Goal: Task Accomplishment & Management: Use online tool/utility

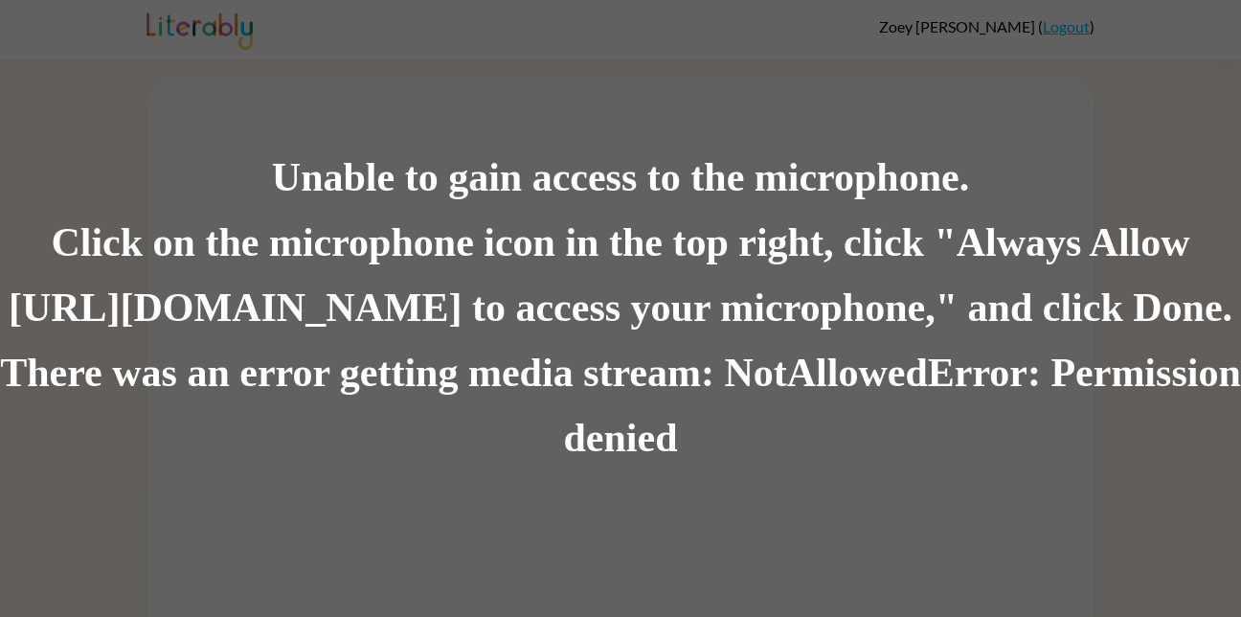
click at [725, 432] on div "There was an error getting media stream: NotAllowedError: Permission denied" at bounding box center [620, 406] width 1241 height 130
click at [1187, 90] on div "Unable to gain access to the microphone. Click on the microphone icon in the to…" at bounding box center [620, 308] width 1241 height 617
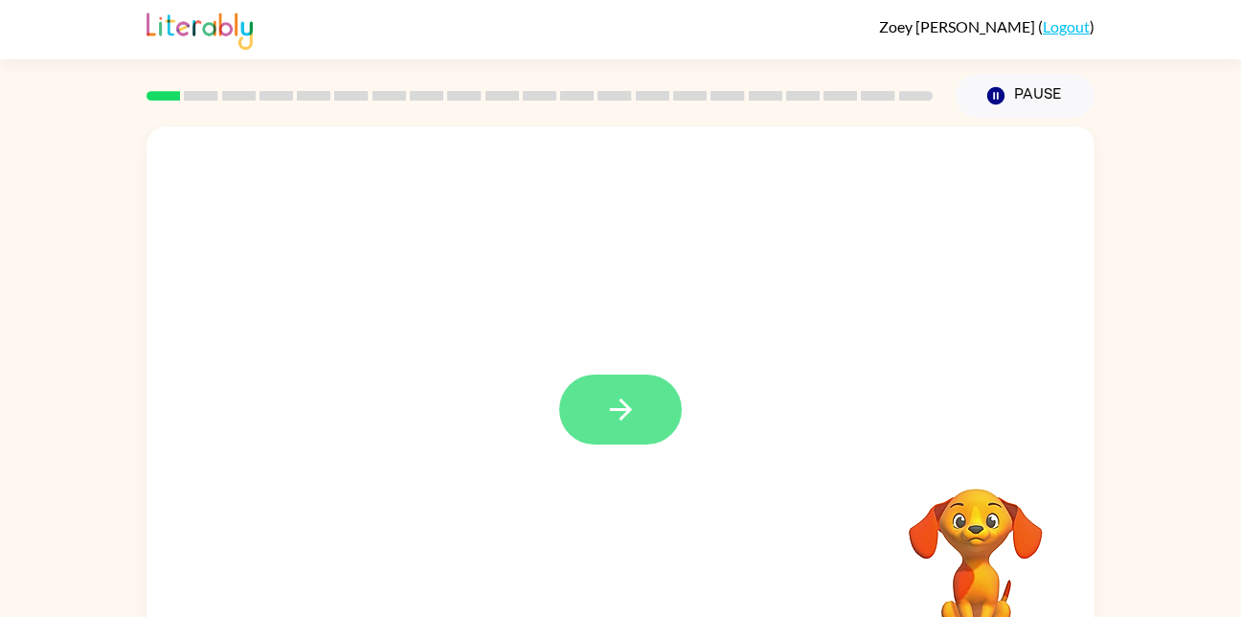
click at [632, 404] on icon "button" at bounding box center [621, 410] width 34 height 34
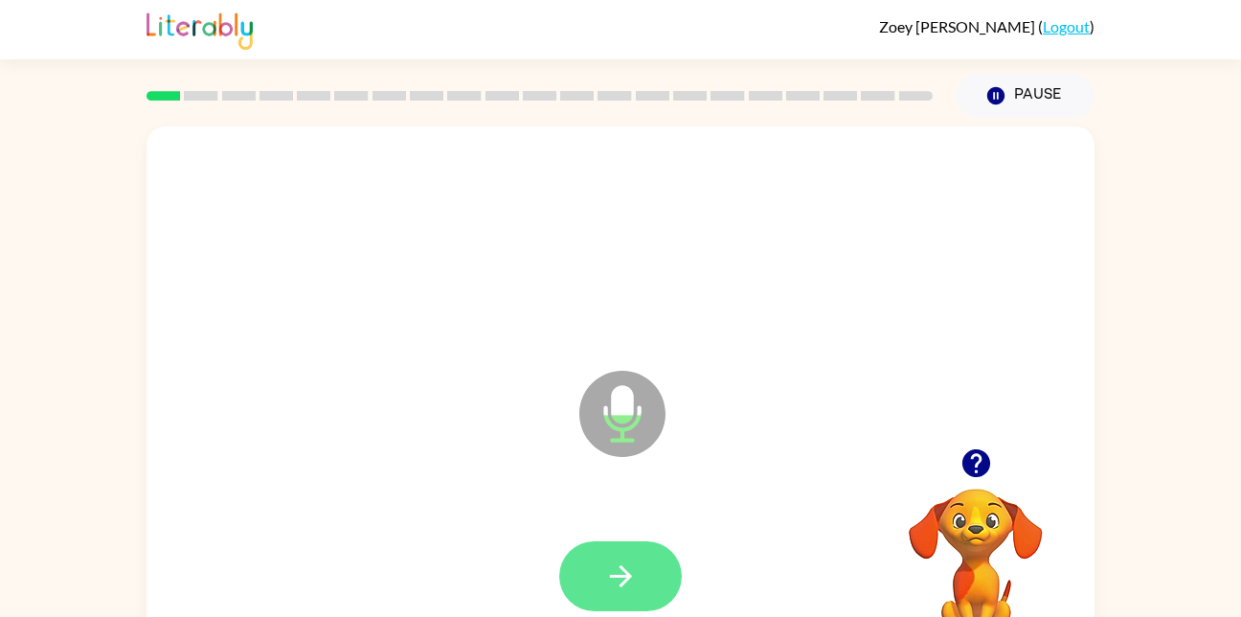
click at [633, 563] on icon "button" at bounding box center [621, 576] width 34 height 34
click at [613, 551] on button "button" at bounding box center [620, 576] width 123 height 70
click at [611, 542] on button "button" at bounding box center [620, 576] width 123 height 70
click at [608, 566] on icon "button" at bounding box center [621, 576] width 34 height 34
click at [618, 576] on icon "button" at bounding box center [620, 576] width 22 height 22
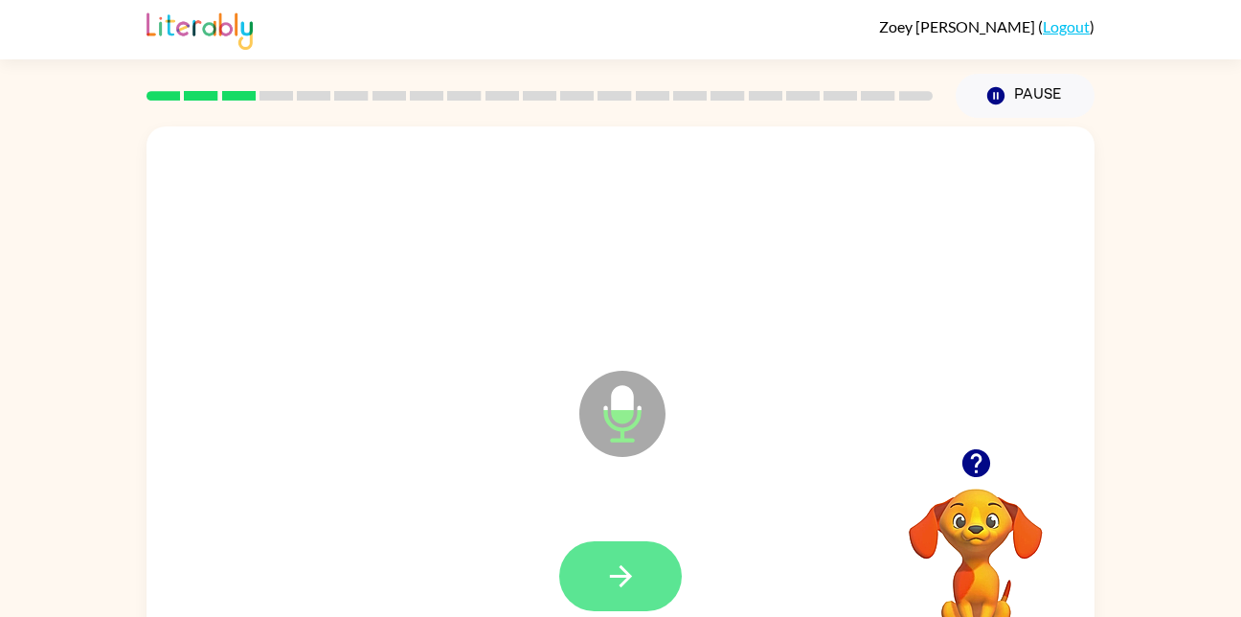
click at [641, 596] on button "button" at bounding box center [620, 576] width 123 height 70
click at [610, 559] on icon "button" at bounding box center [621, 576] width 34 height 34
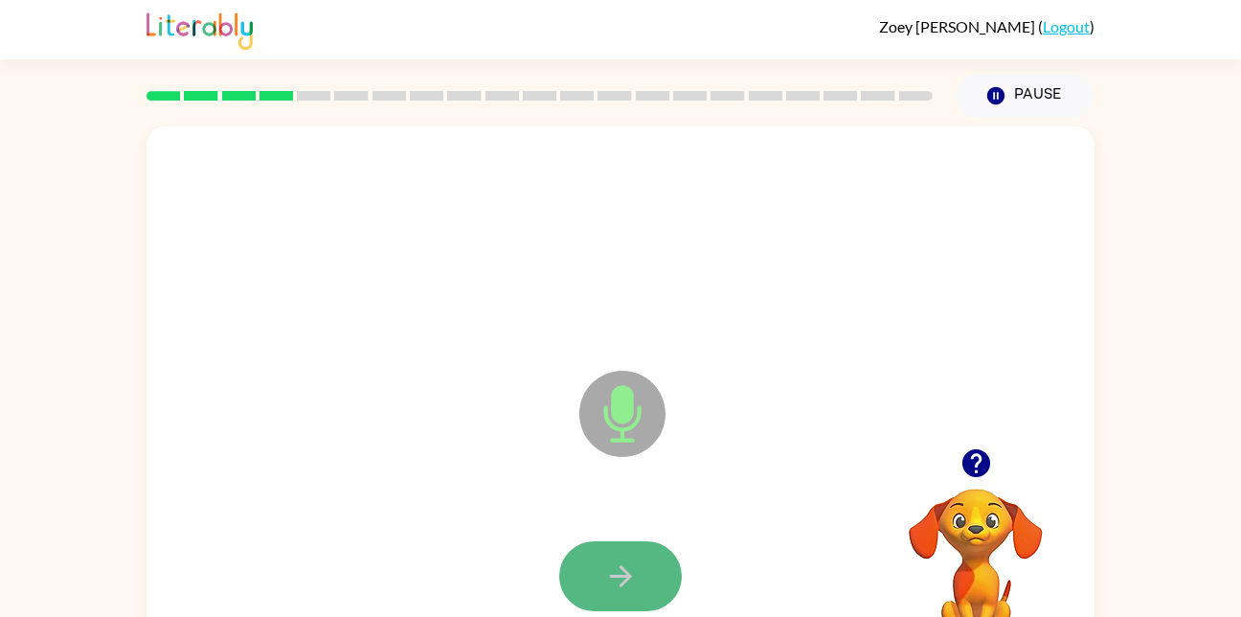
click at [624, 542] on button "button" at bounding box center [620, 576] width 123 height 70
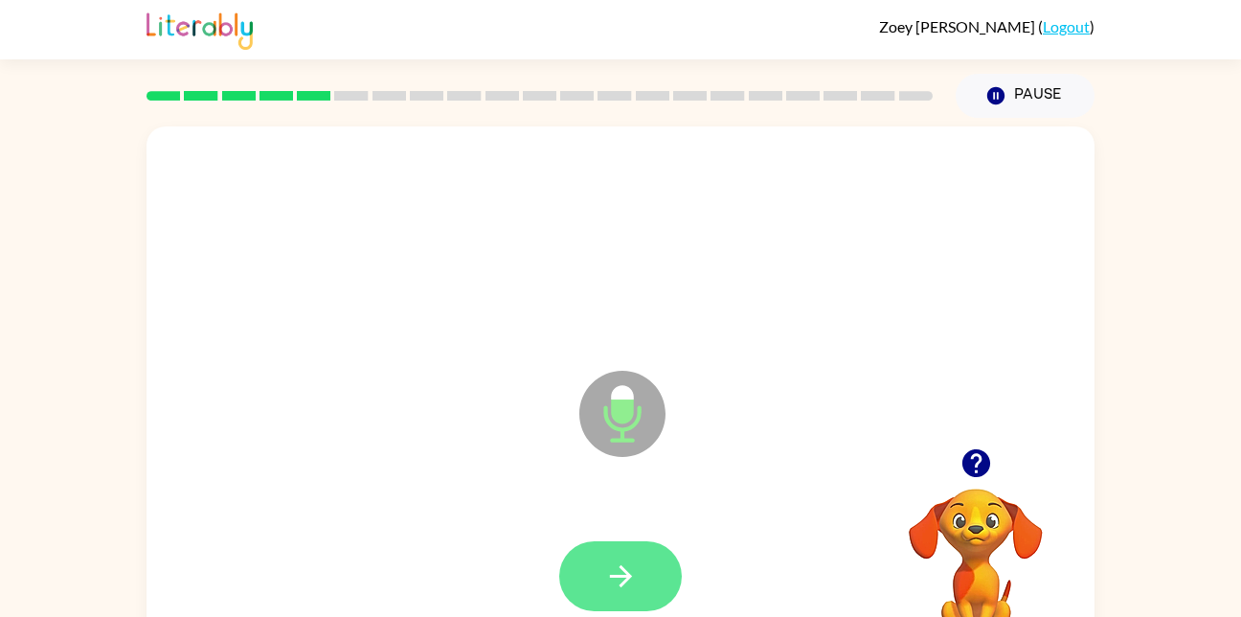
click at [607, 560] on icon "button" at bounding box center [621, 576] width 34 height 34
click at [650, 573] on button "button" at bounding box center [620, 576] width 123 height 70
click at [625, 583] on icon "button" at bounding box center [621, 576] width 34 height 34
click at [606, 561] on icon "button" at bounding box center [621, 576] width 34 height 34
click at [578, 569] on button "button" at bounding box center [620, 576] width 123 height 70
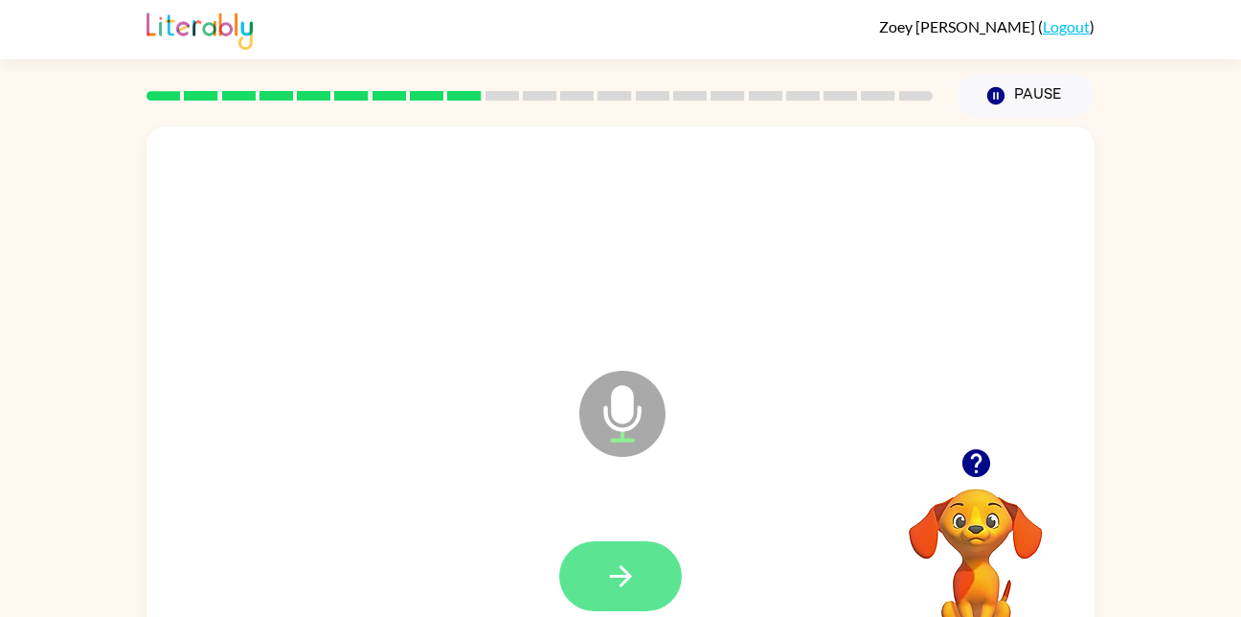
click at [625, 567] on icon "button" at bounding box center [621, 576] width 34 height 34
click at [588, 569] on button "button" at bounding box center [620, 576] width 123 height 70
click at [621, 561] on icon "button" at bounding box center [621, 576] width 34 height 34
click at [633, 563] on icon "button" at bounding box center [621, 576] width 34 height 34
click at [619, 564] on icon "button" at bounding box center [621, 576] width 34 height 34
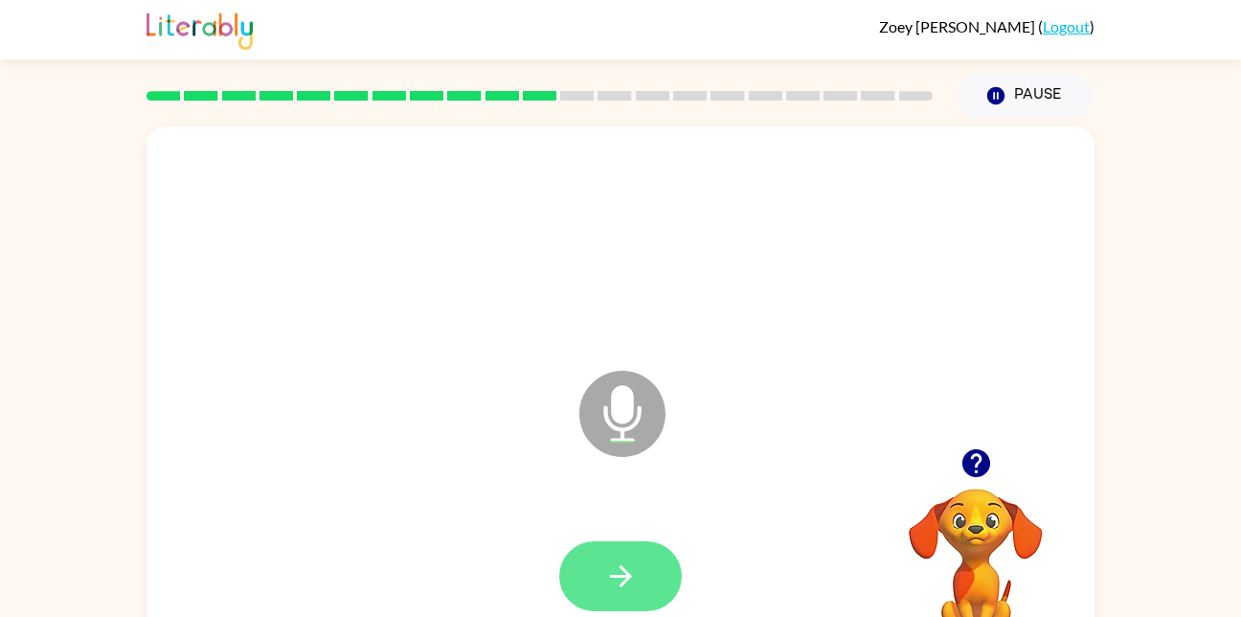
click at [636, 574] on icon "button" at bounding box center [621, 576] width 34 height 34
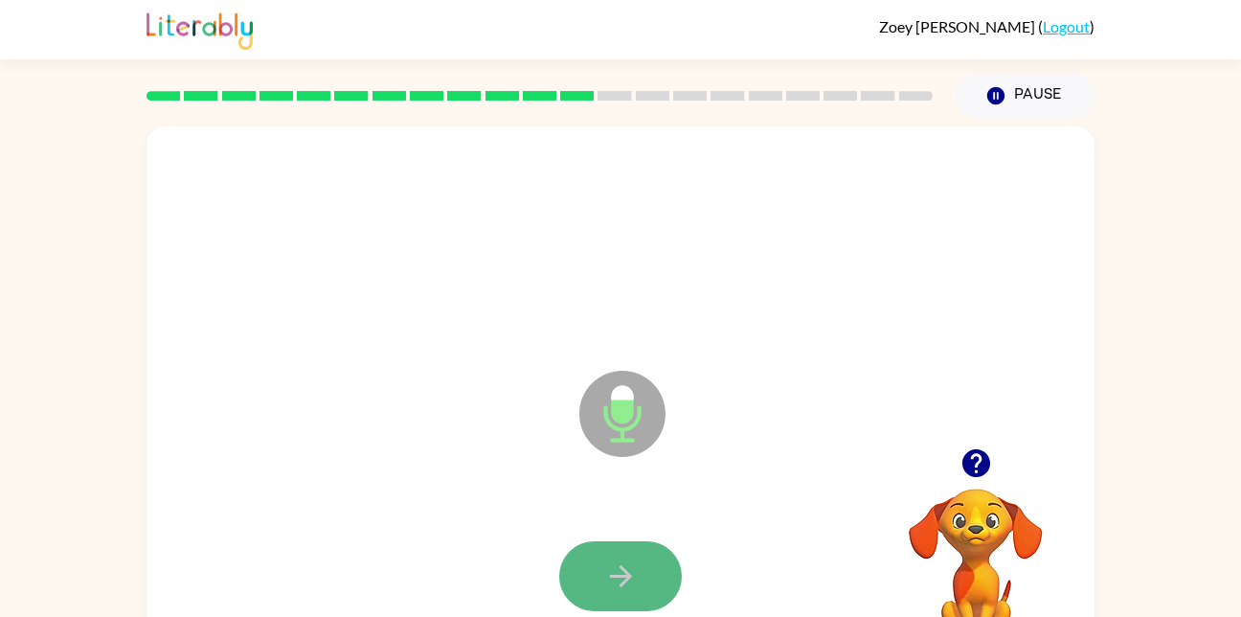
click at [615, 581] on icon "button" at bounding box center [621, 576] width 34 height 34
click at [607, 556] on button "button" at bounding box center [620, 576] width 123 height 70
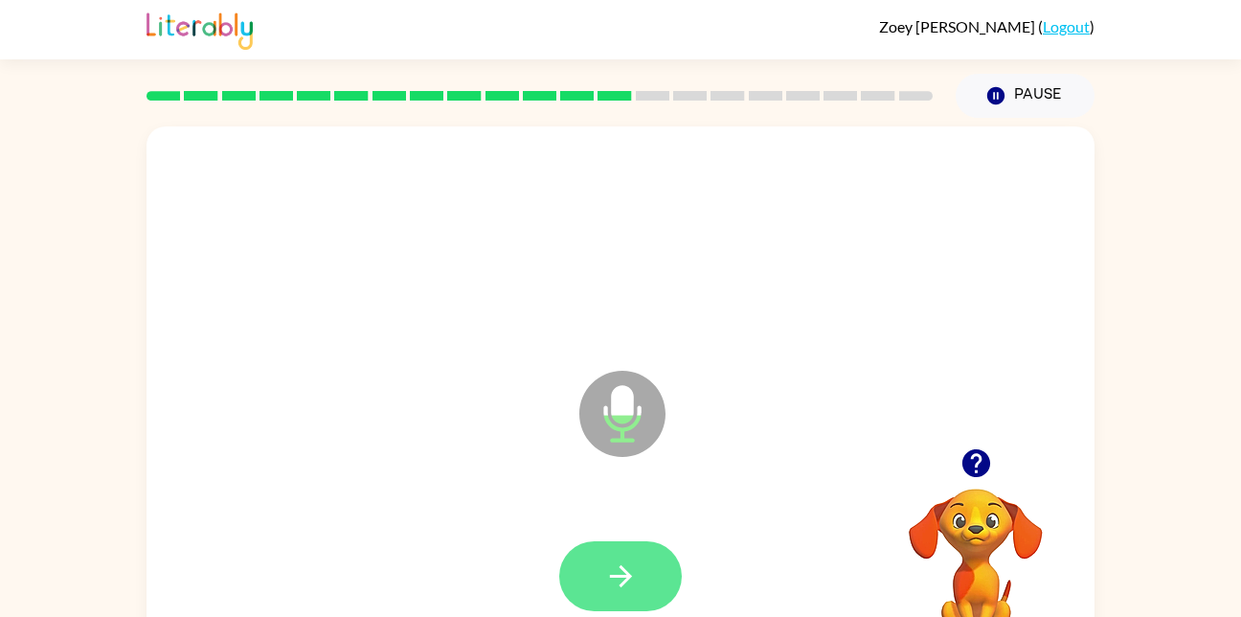
click at [612, 546] on button "button" at bounding box center [620, 576] width 123 height 70
click at [621, 573] on icon "button" at bounding box center [621, 576] width 34 height 34
click at [629, 573] on icon "button" at bounding box center [620, 576] width 22 height 22
click at [610, 568] on icon "button" at bounding box center [621, 576] width 34 height 34
click at [629, 591] on icon "button" at bounding box center [621, 576] width 34 height 34
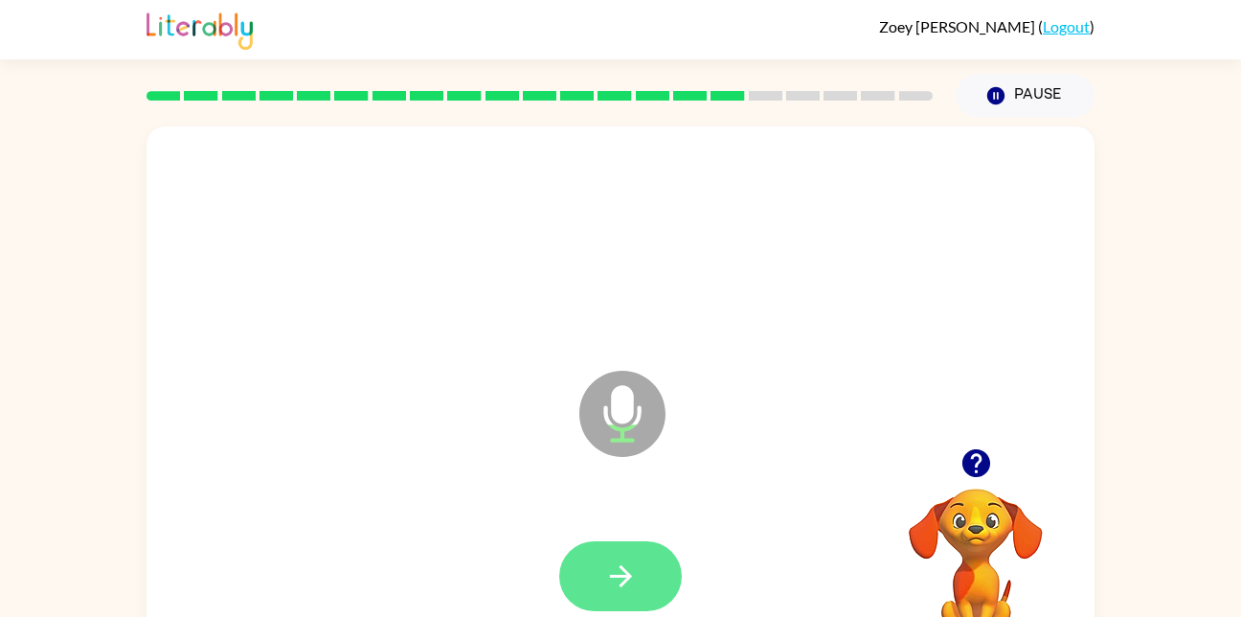
click at [590, 600] on button "button" at bounding box center [620, 576] width 123 height 70
click at [625, 581] on icon "button" at bounding box center [620, 576] width 22 height 22
click at [615, 586] on icon "button" at bounding box center [621, 576] width 34 height 34
click at [615, 571] on icon "button" at bounding box center [621, 576] width 34 height 34
click at [606, 598] on button "button" at bounding box center [620, 576] width 123 height 70
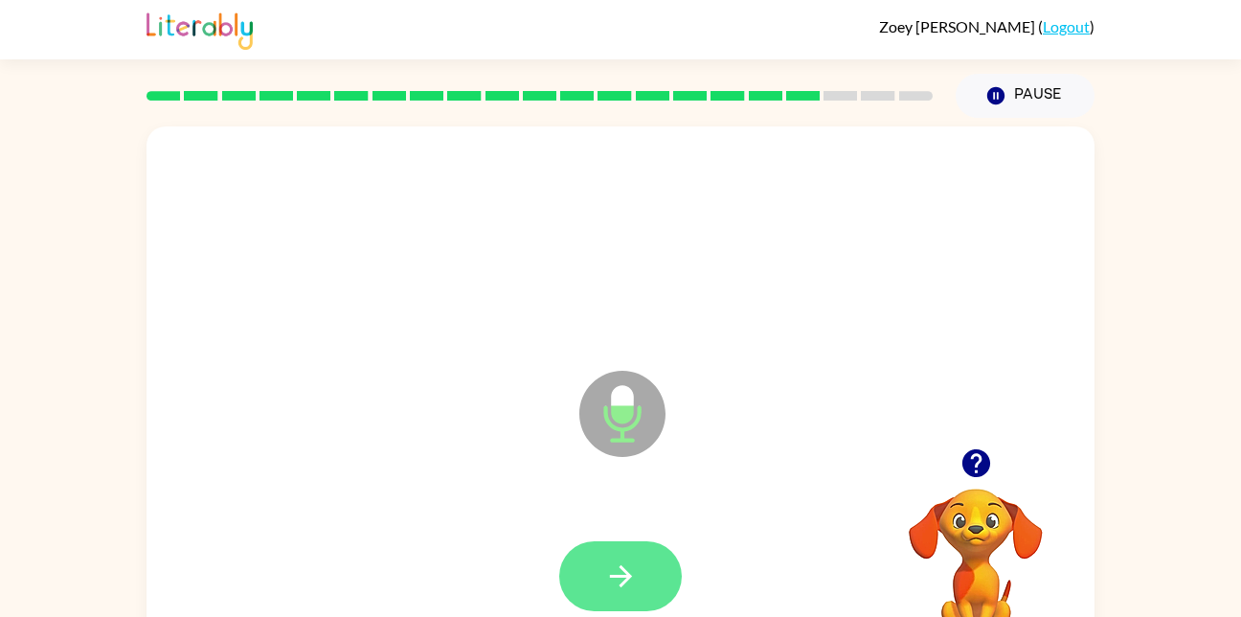
click at [619, 560] on icon "button" at bounding box center [621, 576] width 34 height 34
click at [614, 588] on icon "button" at bounding box center [621, 576] width 34 height 34
click at [610, 561] on icon "button" at bounding box center [621, 576] width 34 height 34
click at [624, 548] on button "button" at bounding box center [620, 576] width 123 height 70
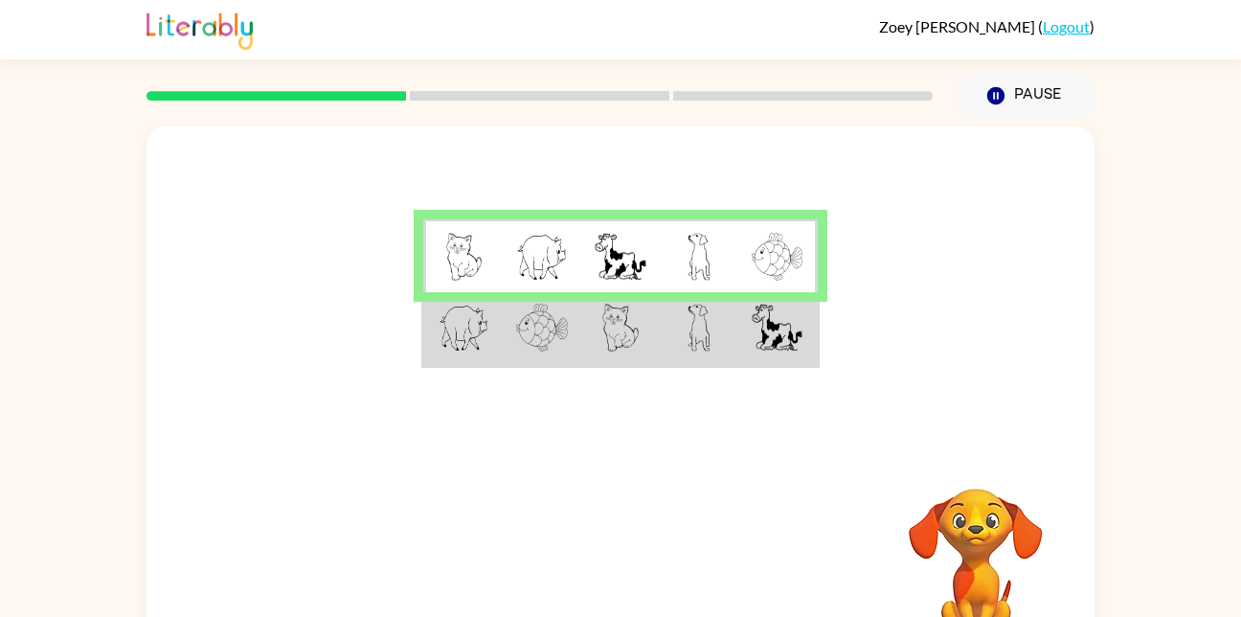
click at [758, 336] on img at bounding box center [777, 327] width 50 height 48
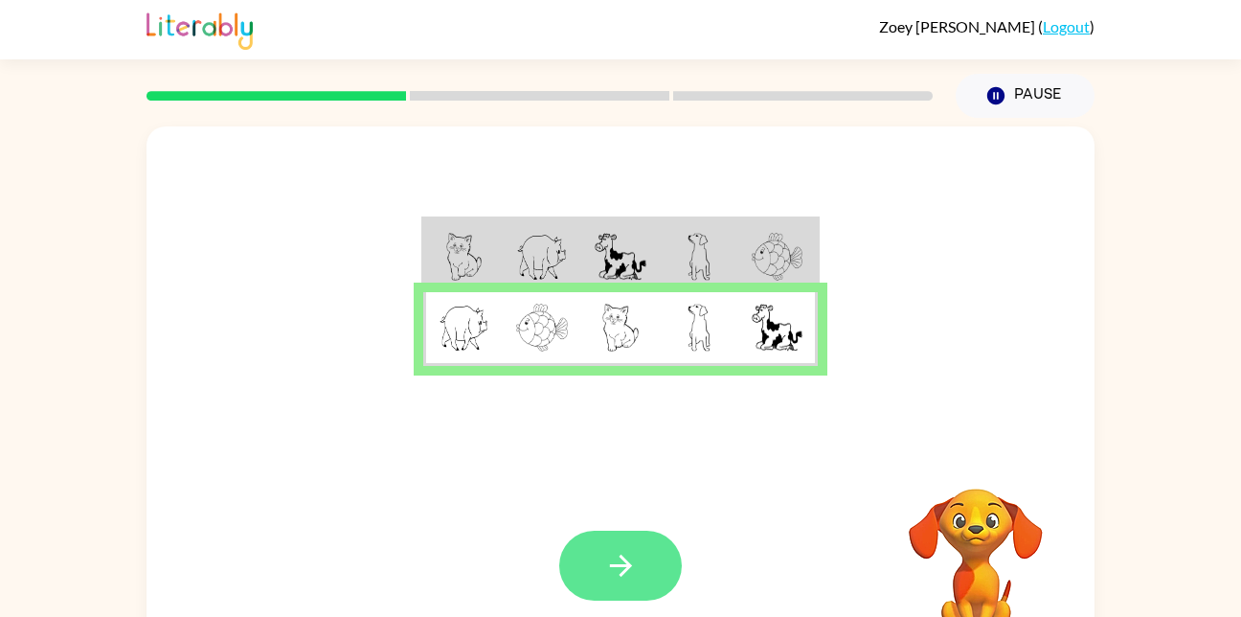
click at [619, 568] on icon "button" at bounding box center [621, 566] width 34 height 34
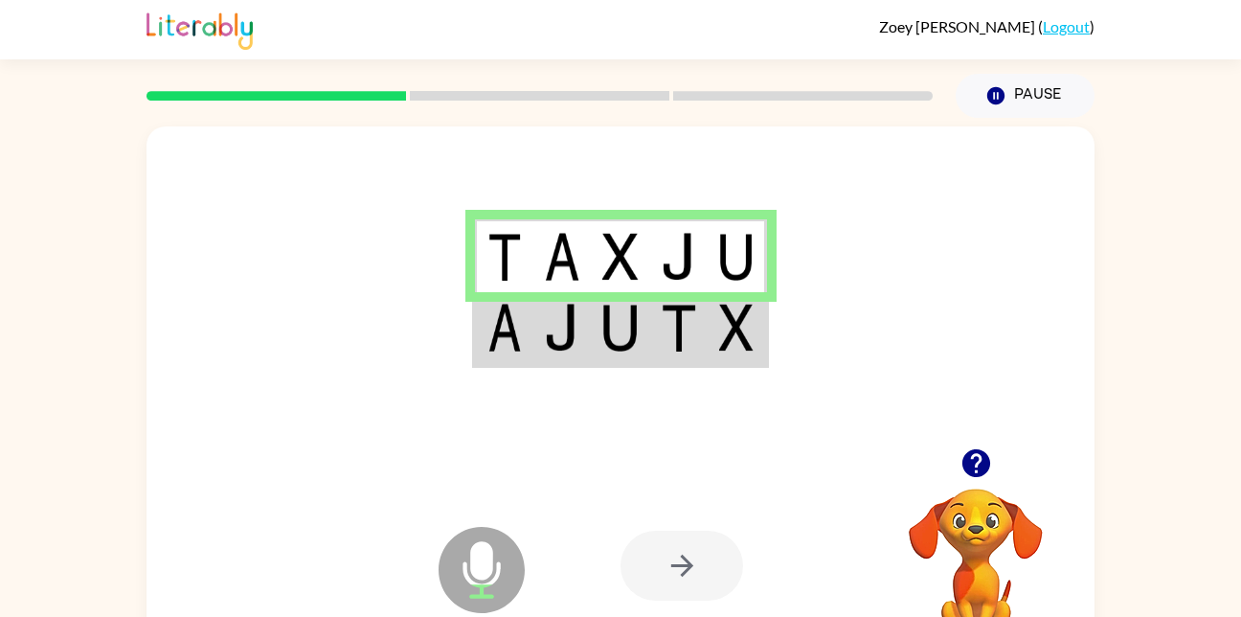
click at [697, 573] on div at bounding box center [681, 565] width 123 height 70
click at [589, 361] on td at bounding box center [562, 329] width 58 height 74
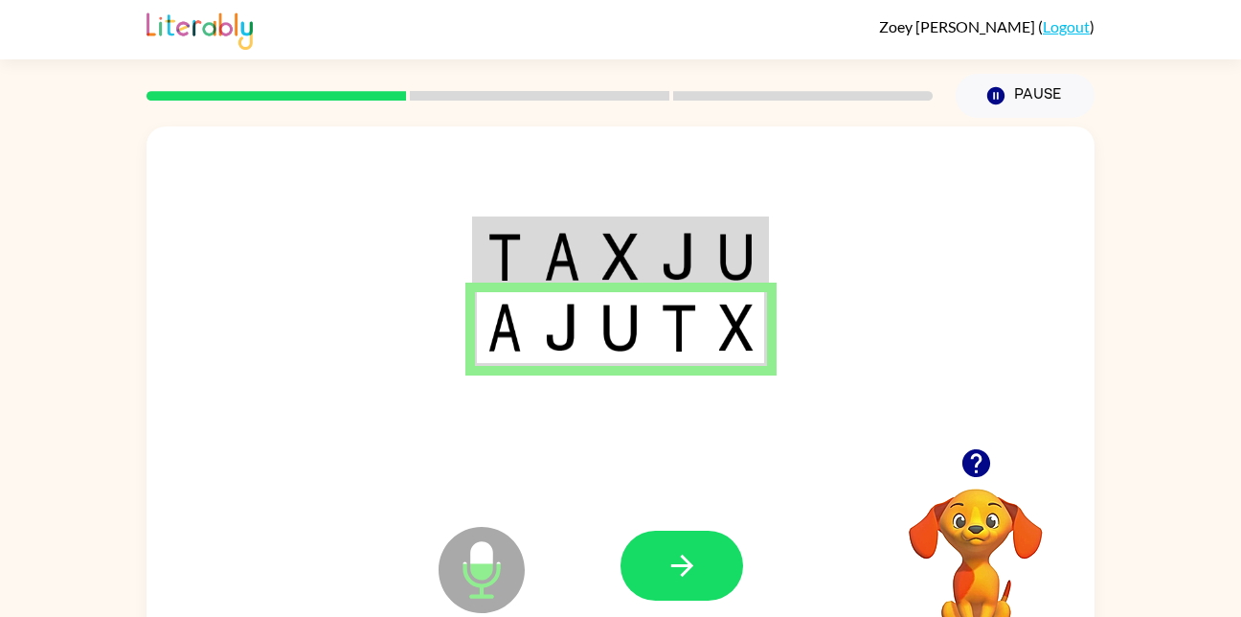
click at [641, 599] on div at bounding box center [681, 565] width 123 height 70
click at [725, 549] on button "button" at bounding box center [681, 565] width 123 height 70
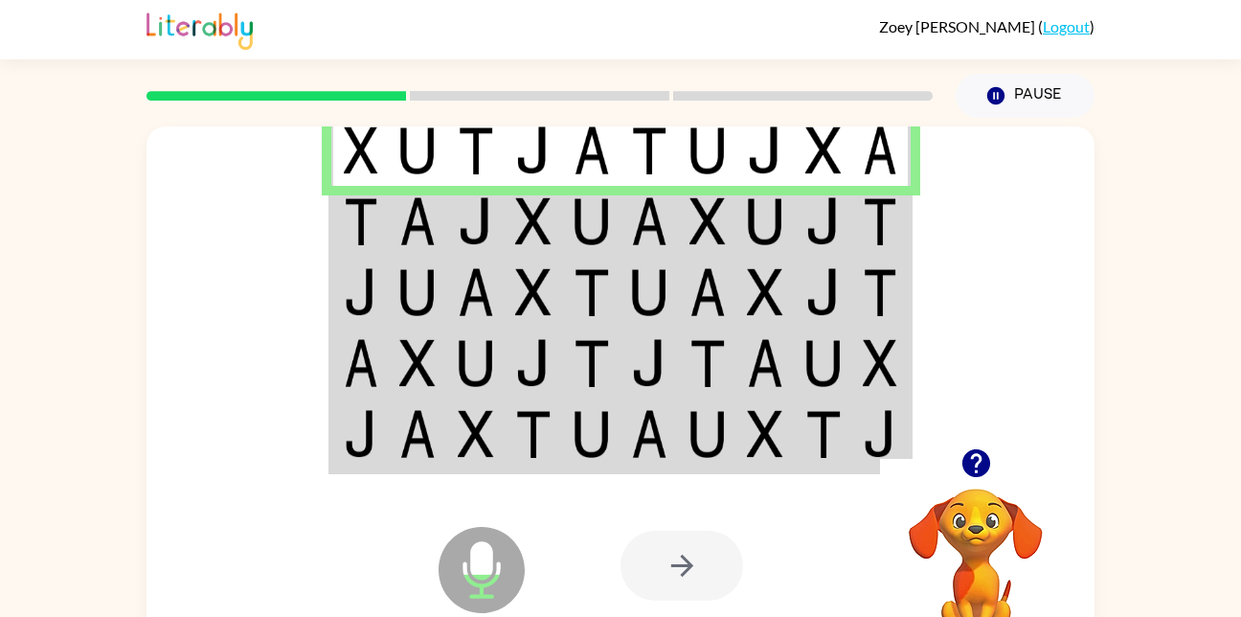
click at [578, 208] on img at bounding box center [591, 221] width 36 height 48
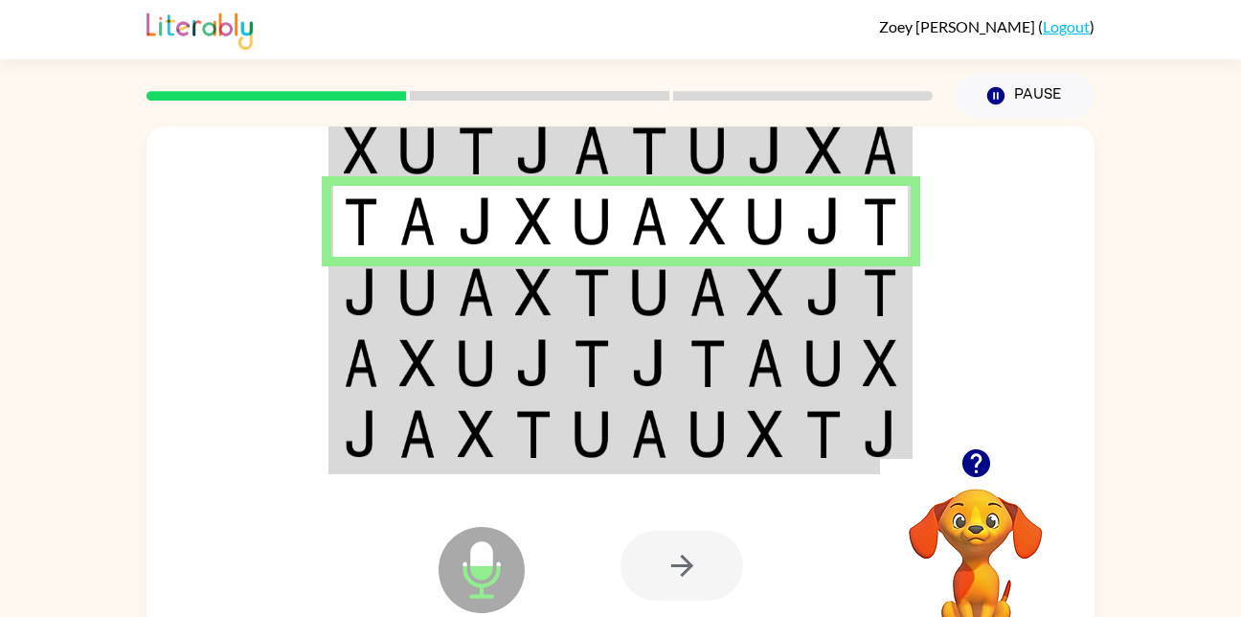
click at [365, 289] on img at bounding box center [361, 292] width 34 height 48
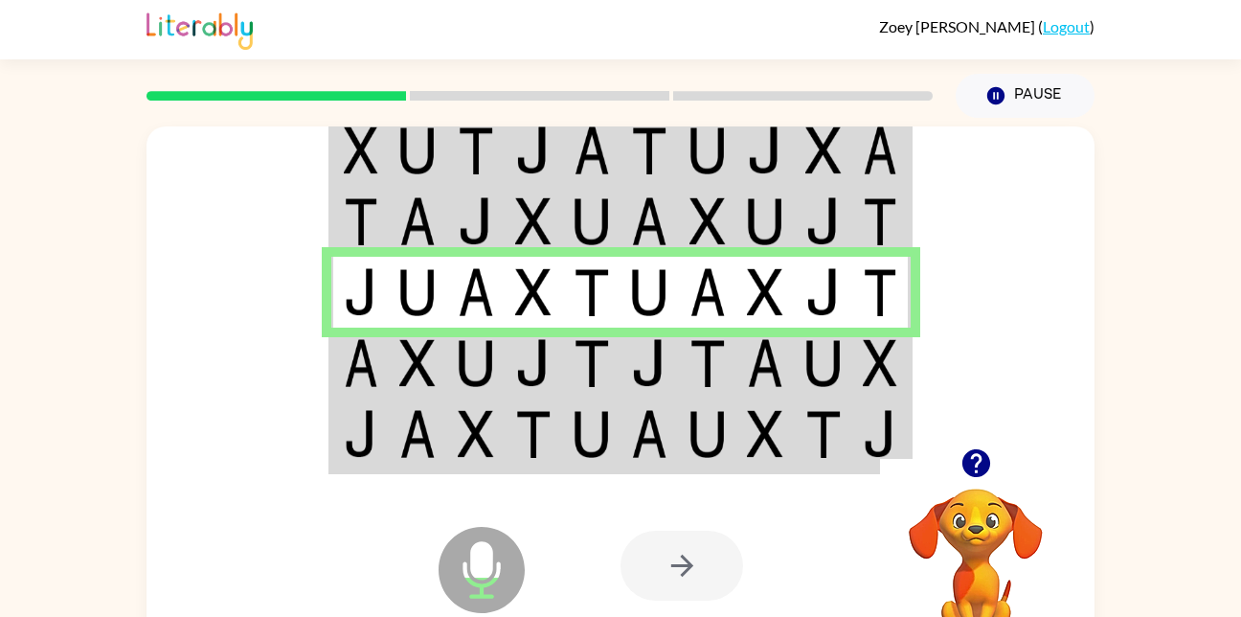
click at [608, 357] on img at bounding box center [591, 363] width 36 height 48
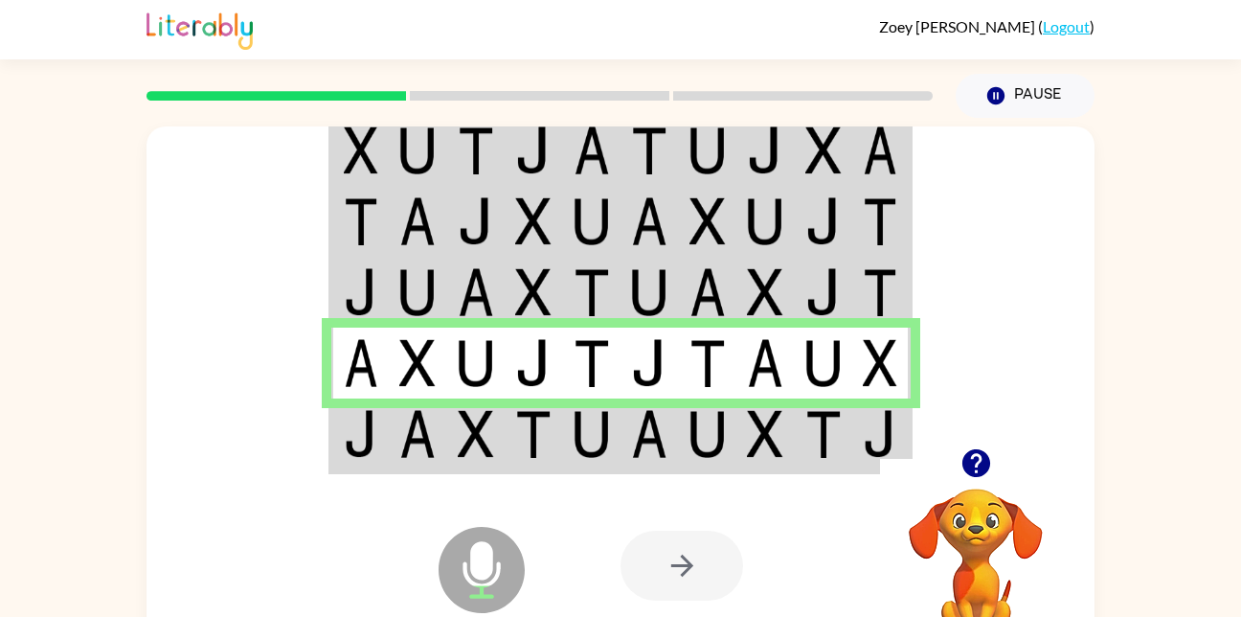
click at [481, 438] on img at bounding box center [476, 434] width 36 height 48
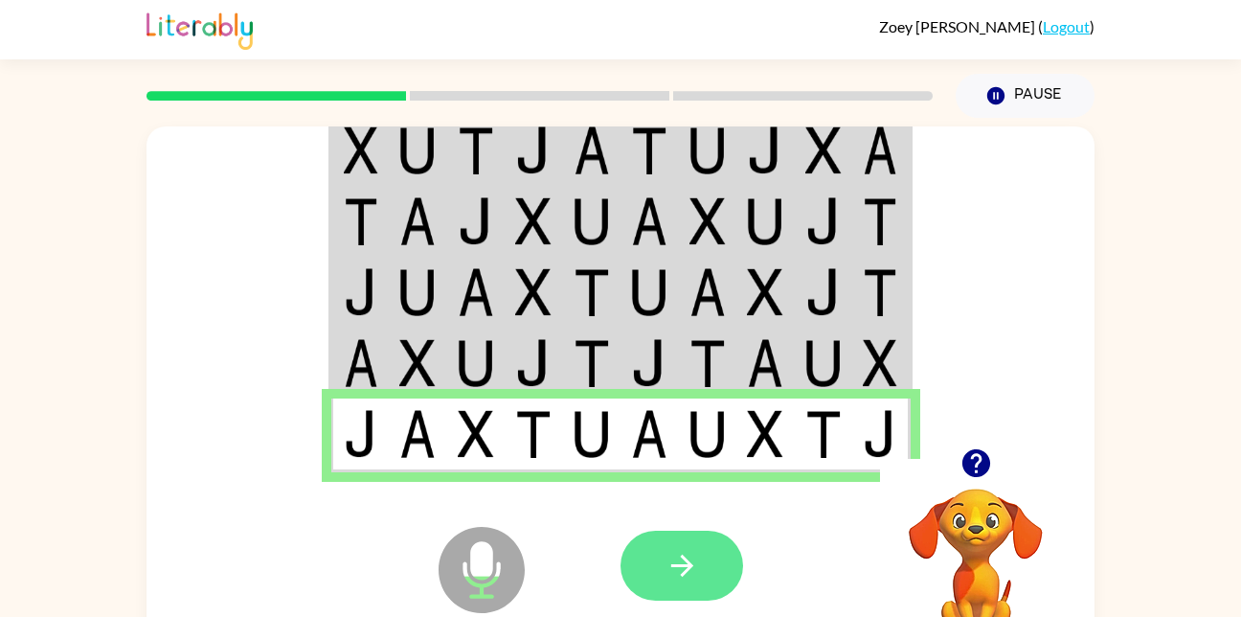
click at [712, 582] on button "button" at bounding box center [681, 565] width 123 height 70
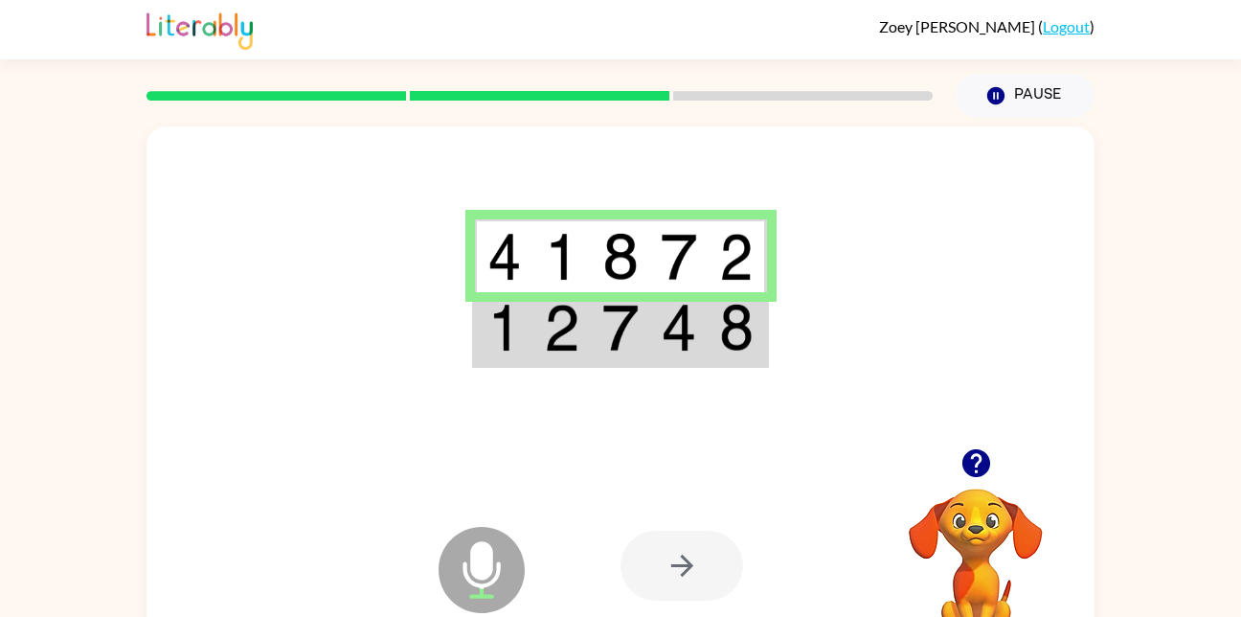
click at [712, 322] on td at bounding box center [737, 329] width 58 height 74
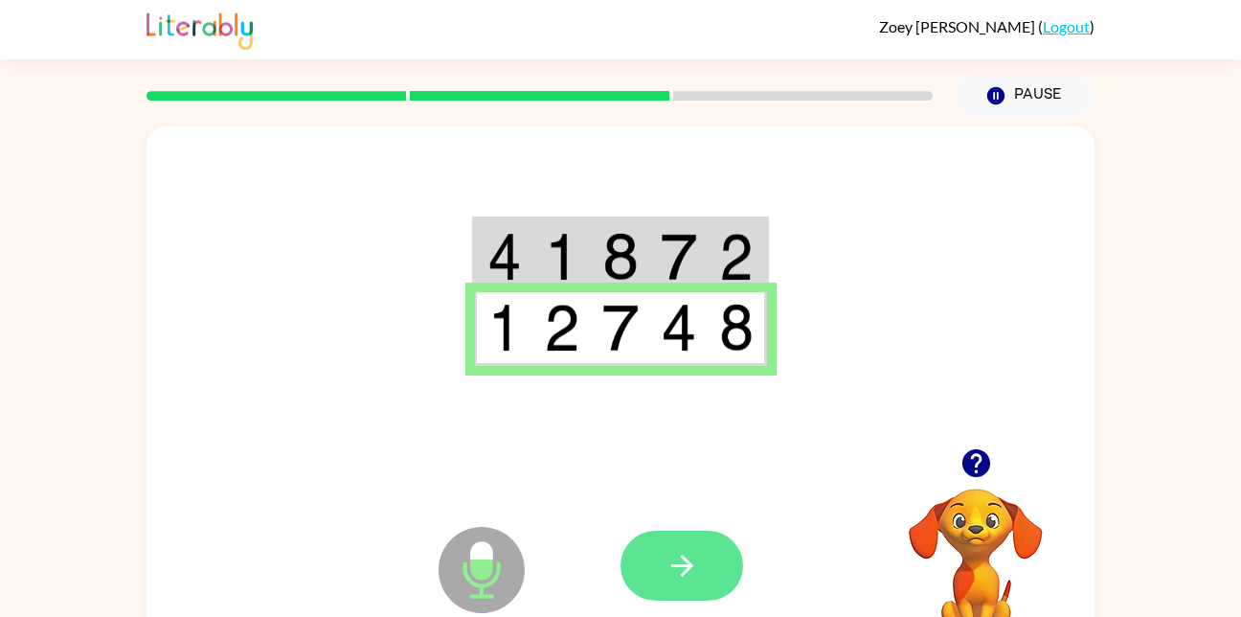
click at [692, 554] on icon "button" at bounding box center [682, 566] width 34 height 34
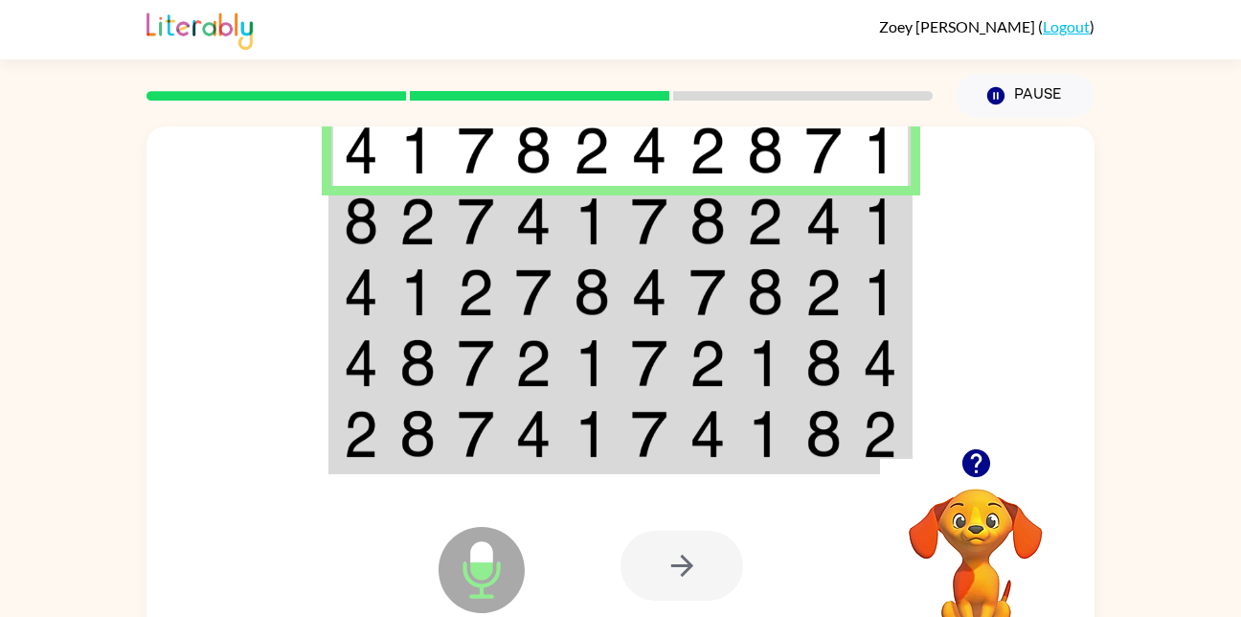
click at [637, 192] on td at bounding box center [649, 221] width 58 height 71
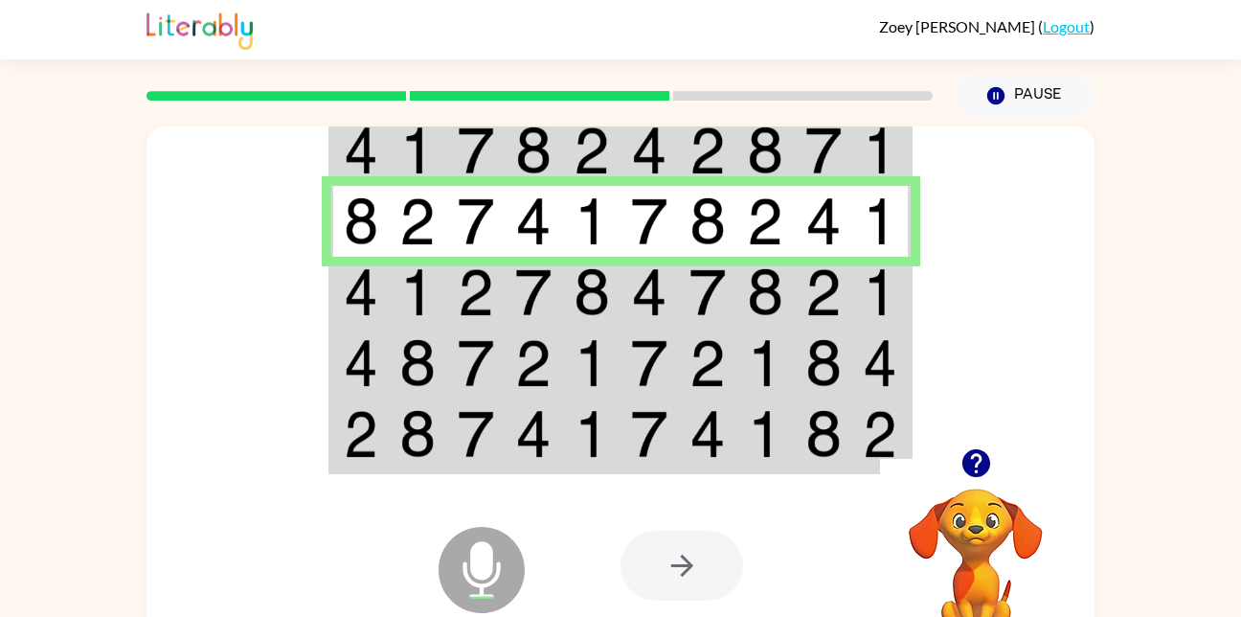
click at [592, 277] on img at bounding box center [591, 292] width 36 height 48
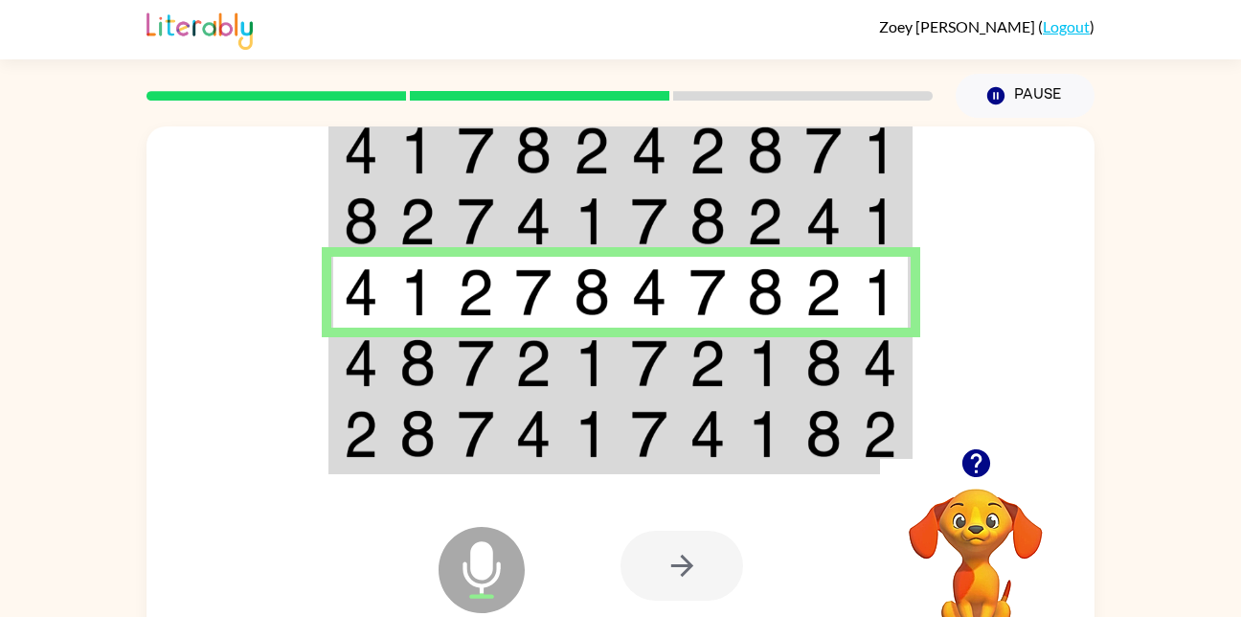
click at [567, 364] on td at bounding box center [592, 362] width 58 height 71
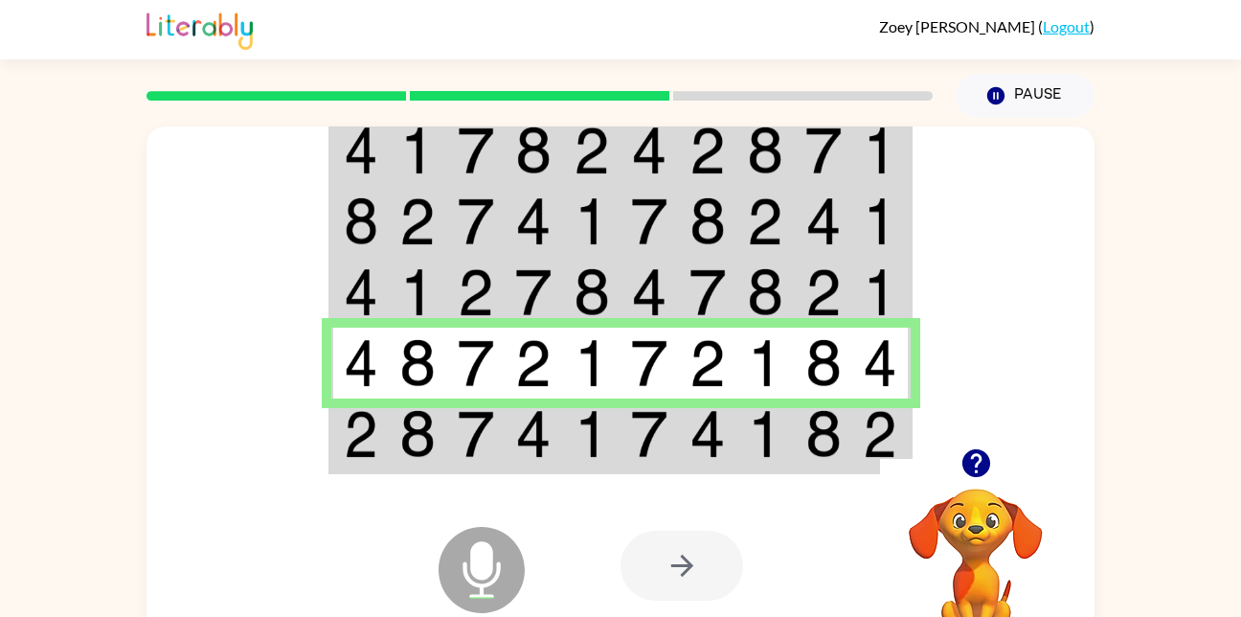
click at [711, 436] on img at bounding box center [707, 434] width 36 height 48
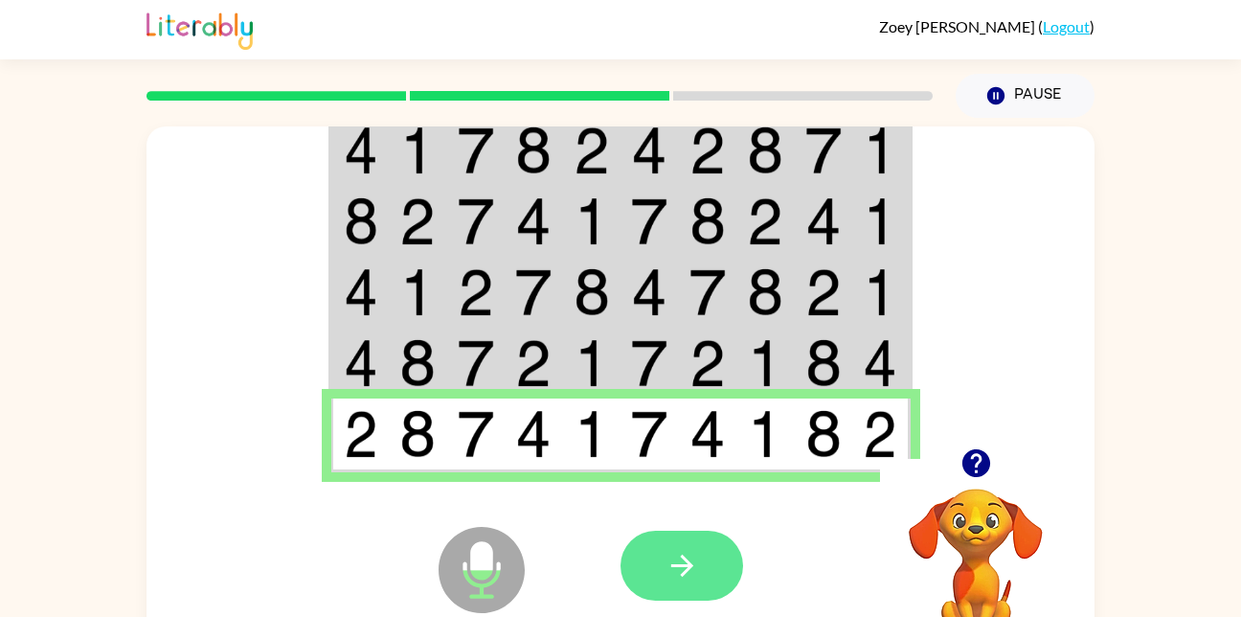
click at [661, 572] on button "button" at bounding box center [681, 565] width 123 height 70
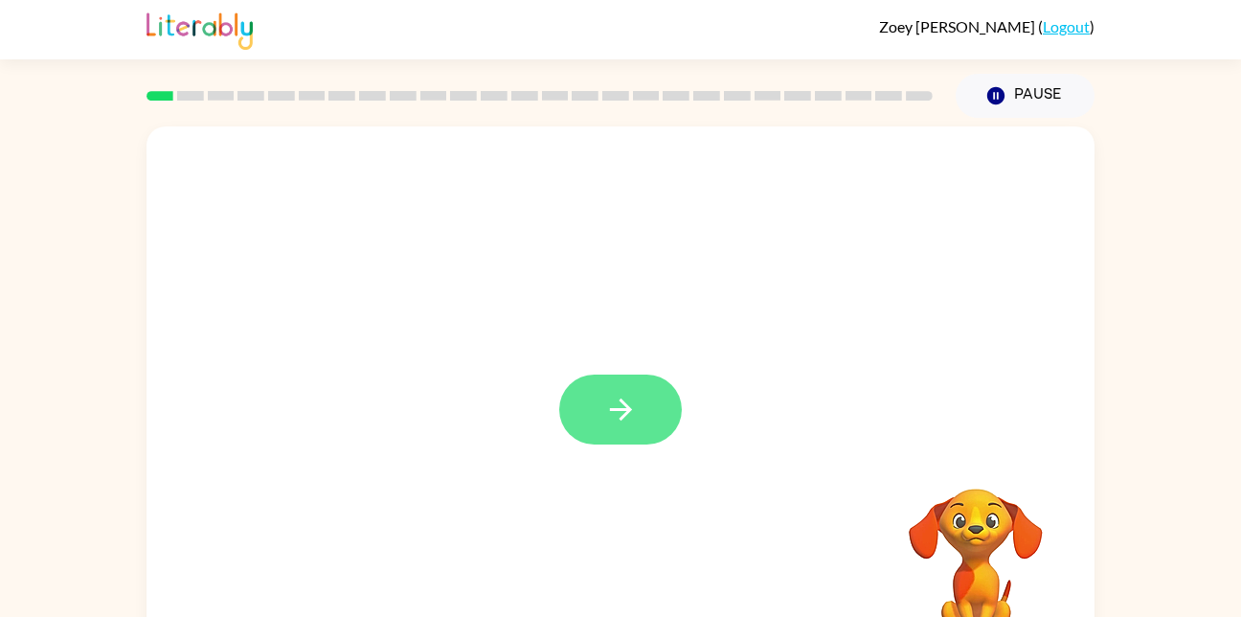
click at [641, 420] on button "button" at bounding box center [620, 409] width 123 height 70
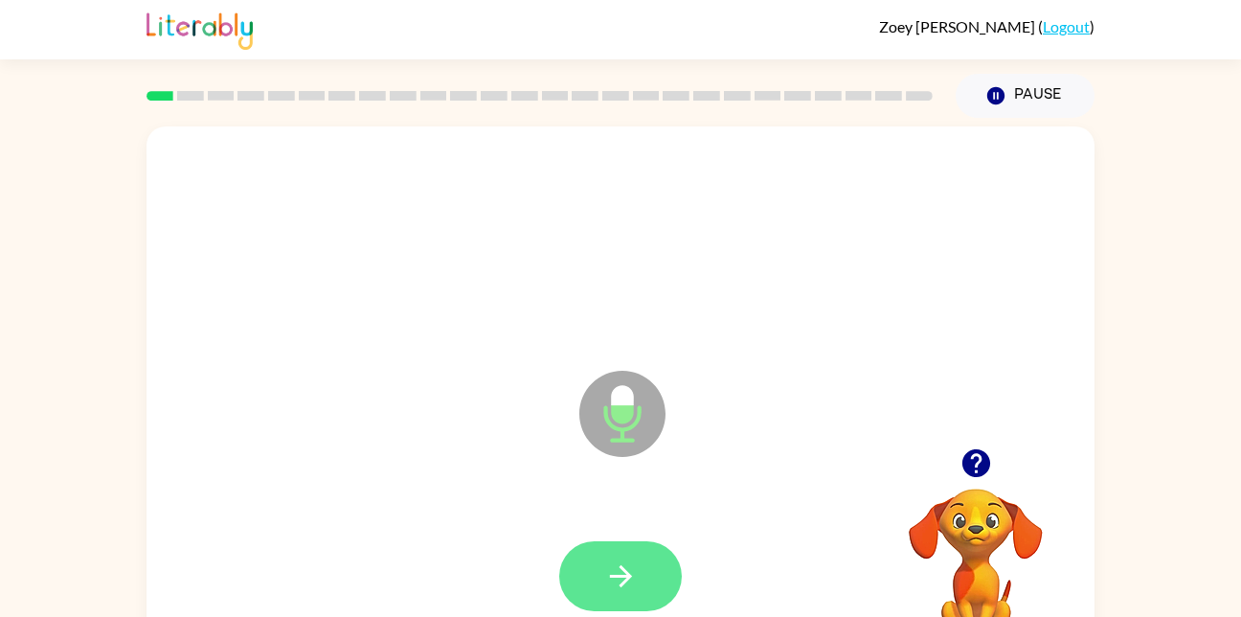
click at [613, 578] on icon "button" at bounding box center [621, 576] width 34 height 34
click at [613, 591] on icon "button" at bounding box center [621, 576] width 34 height 34
click at [620, 574] on icon "button" at bounding box center [620, 576] width 22 height 22
click at [627, 565] on icon "button" at bounding box center [621, 576] width 34 height 34
click at [627, 575] on icon "button" at bounding box center [620, 576] width 22 height 22
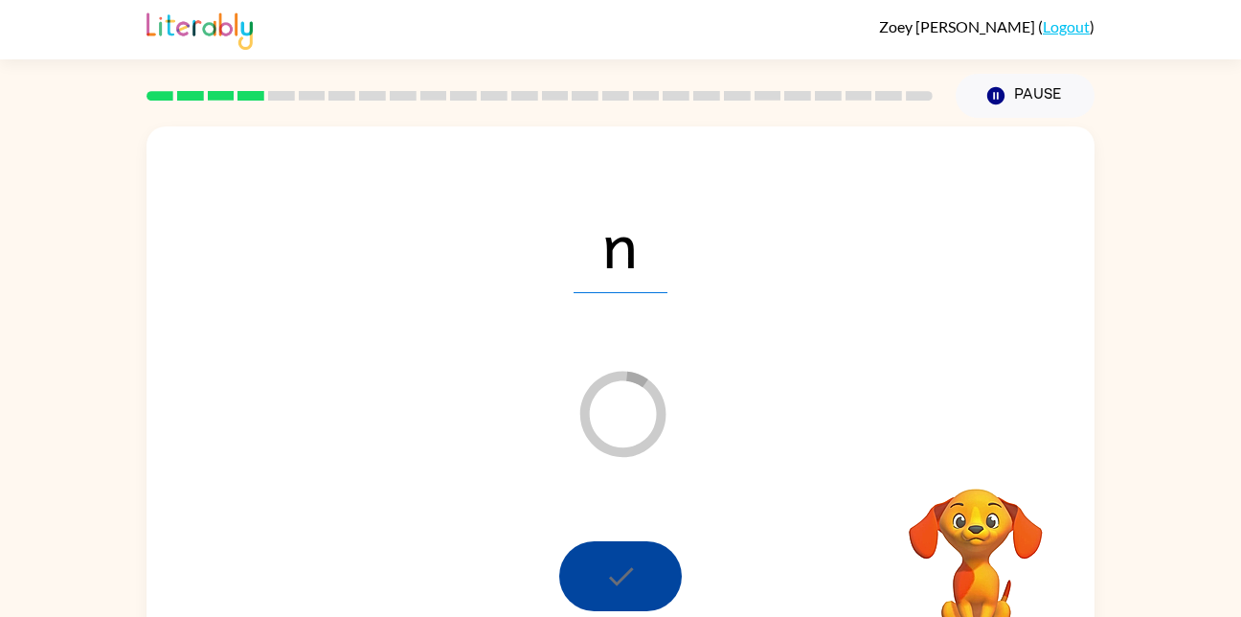
click at [1203, 215] on div "n Loader Your response is being sent to our graders Your browser must support p…" at bounding box center [620, 395] width 1241 height 555
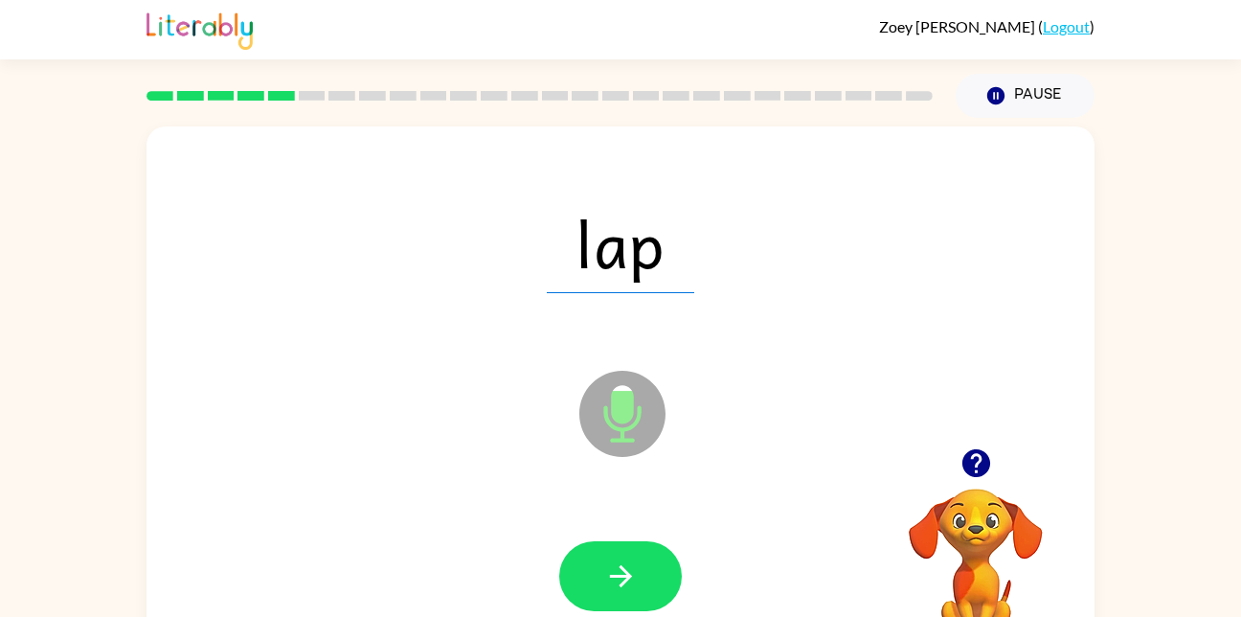
click at [1203, 215] on div "lap Microphone The Microphone is here when it is your turn to talk Your browser…" at bounding box center [620, 395] width 1241 height 555
click at [655, 555] on button "button" at bounding box center [620, 576] width 123 height 70
click at [1203, 215] on div "drip Microphone The Microphone is here when it is your turn to talk Your browse…" at bounding box center [620, 395] width 1241 height 555
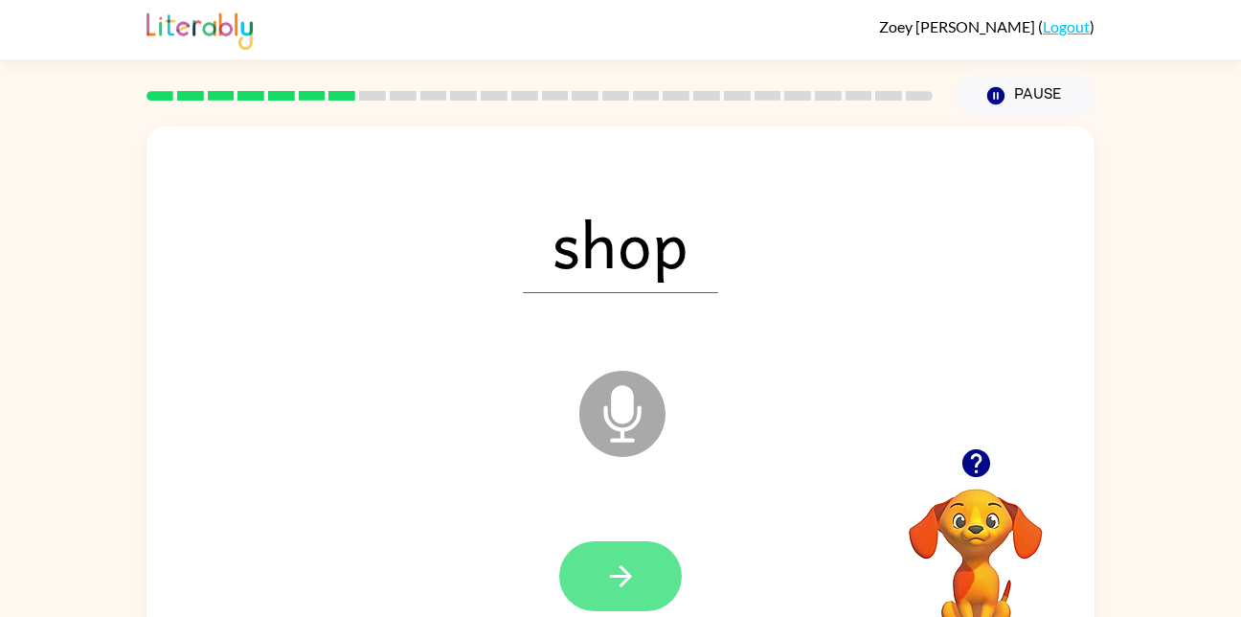
click at [598, 576] on button "button" at bounding box center [620, 576] width 123 height 70
click at [662, 573] on button "button" at bounding box center [620, 576] width 123 height 70
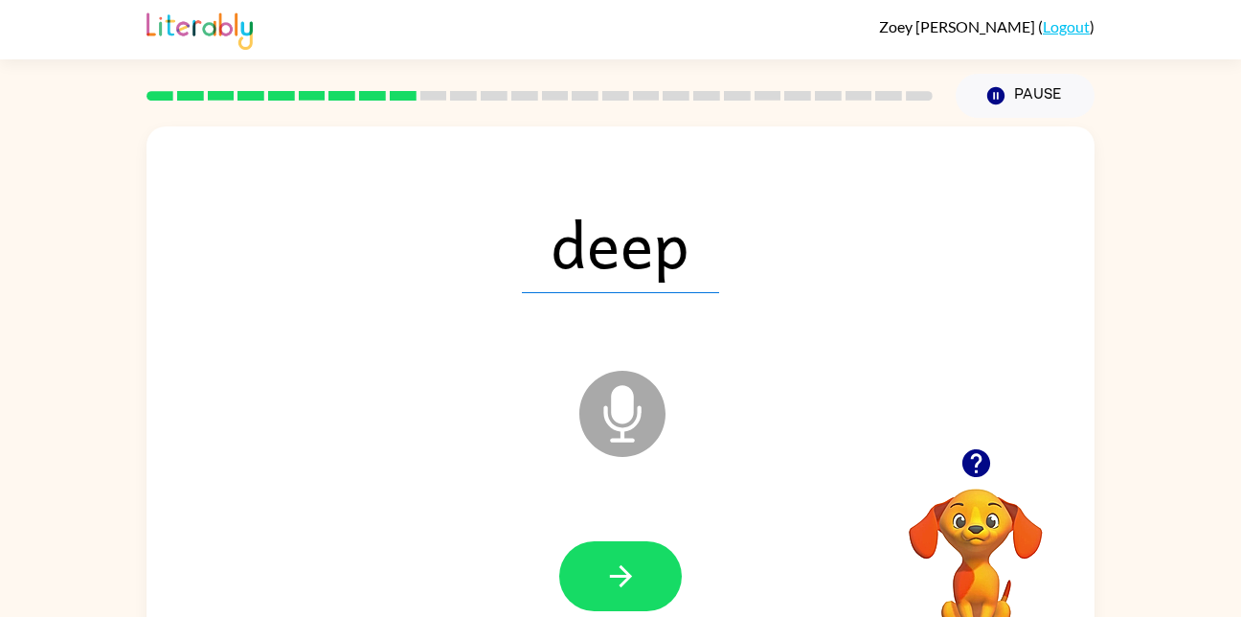
click at [1203, 215] on div "deep Microphone The Microphone is here when it is your turn to talk Your browse…" at bounding box center [620, 395] width 1241 height 555
click at [655, 576] on button "button" at bounding box center [620, 576] width 123 height 70
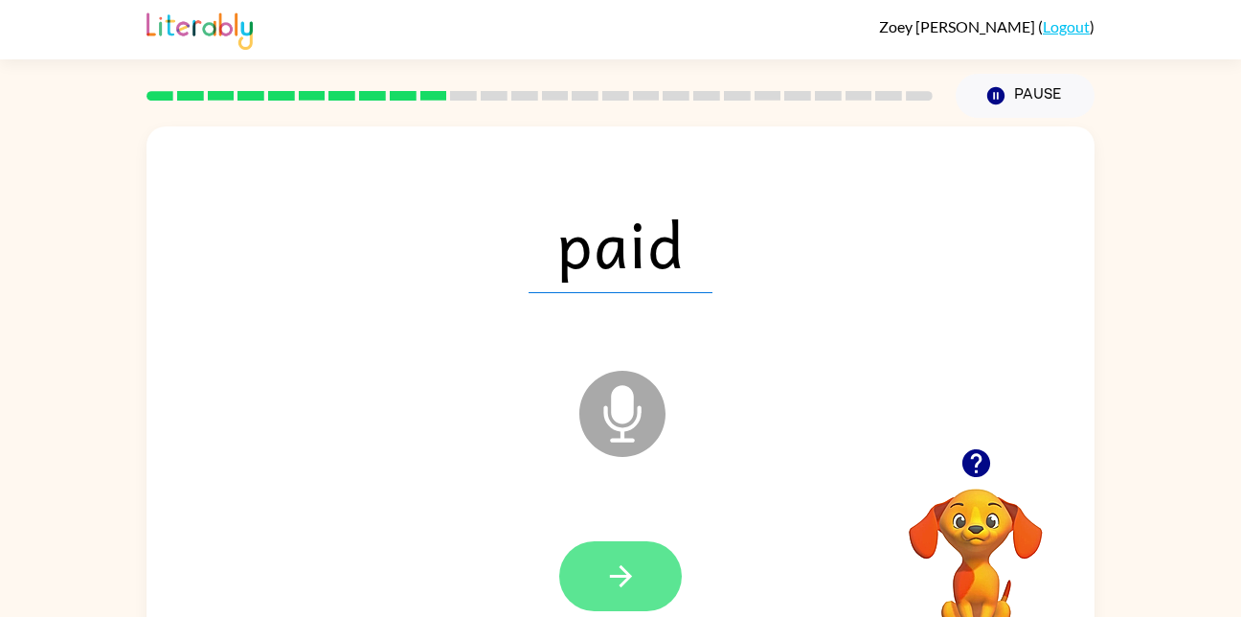
click at [618, 585] on icon "button" at bounding box center [620, 576] width 22 height 22
click at [632, 588] on icon "button" at bounding box center [621, 576] width 34 height 34
click at [619, 565] on icon "button" at bounding box center [621, 576] width 34 height 34
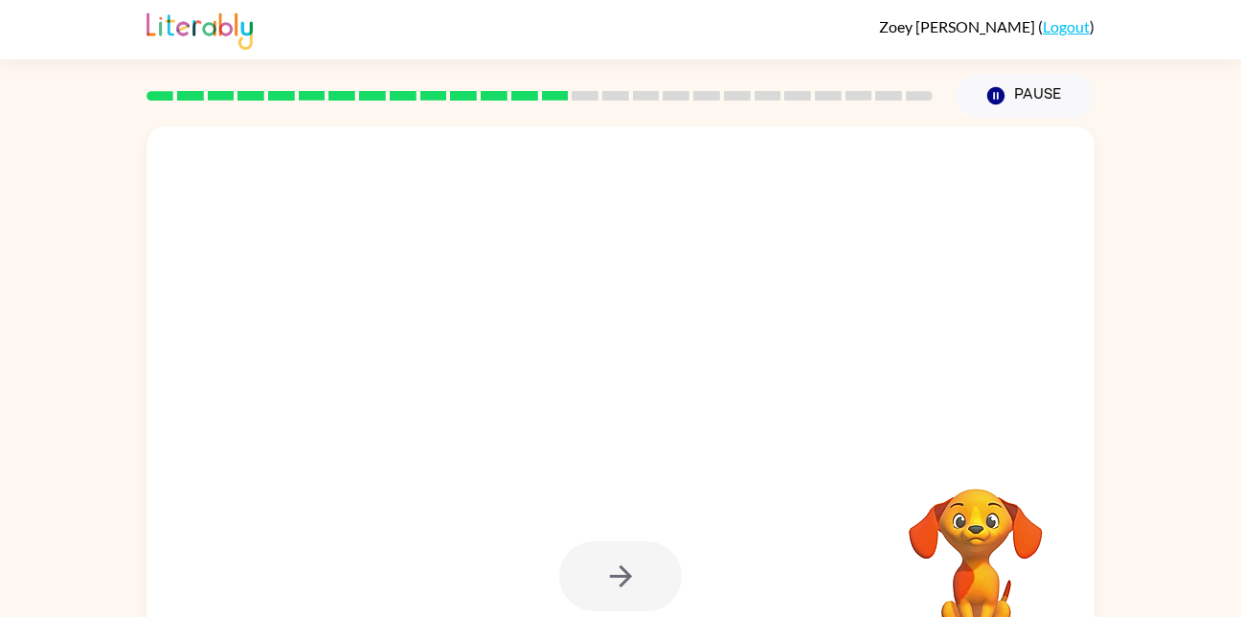
click at [1203, 215] on div "Your browser must support playing .mp4 files to use Literably. Please try using…" at bounding box center [620, 395] width 1241 height 555
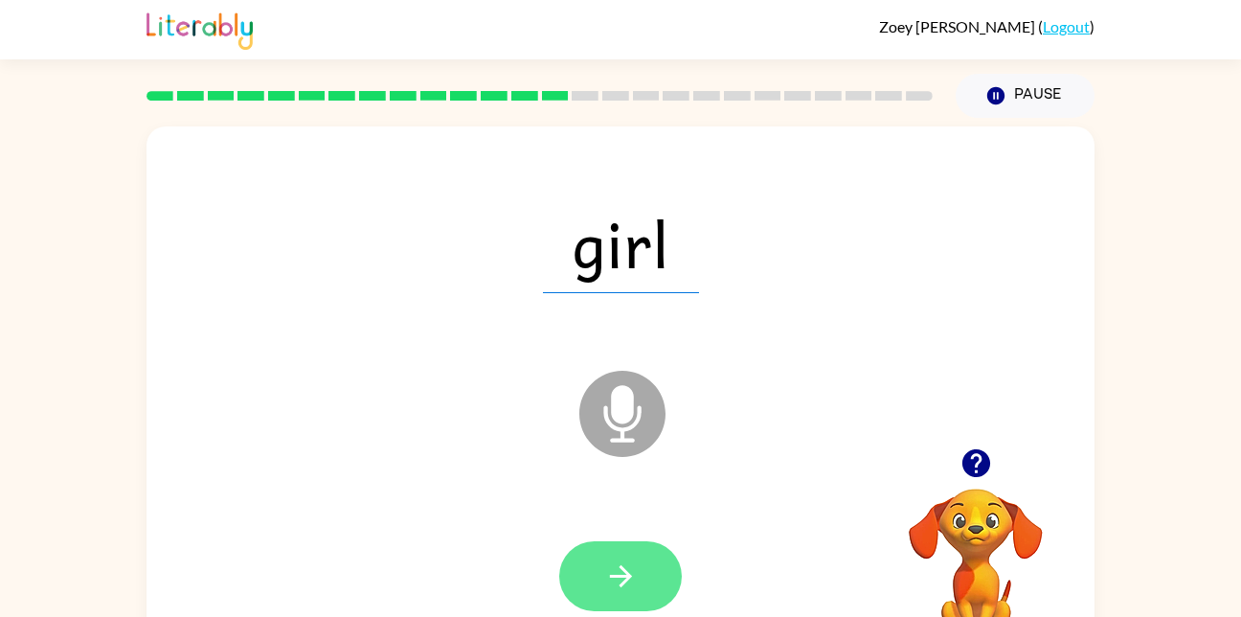
click at [620, 579] on icon "button" at bounding box center [621, 576] width 34 height 34
click at [614, 583] on icon "button" at bounding box center [621, 576] width 34 height 34
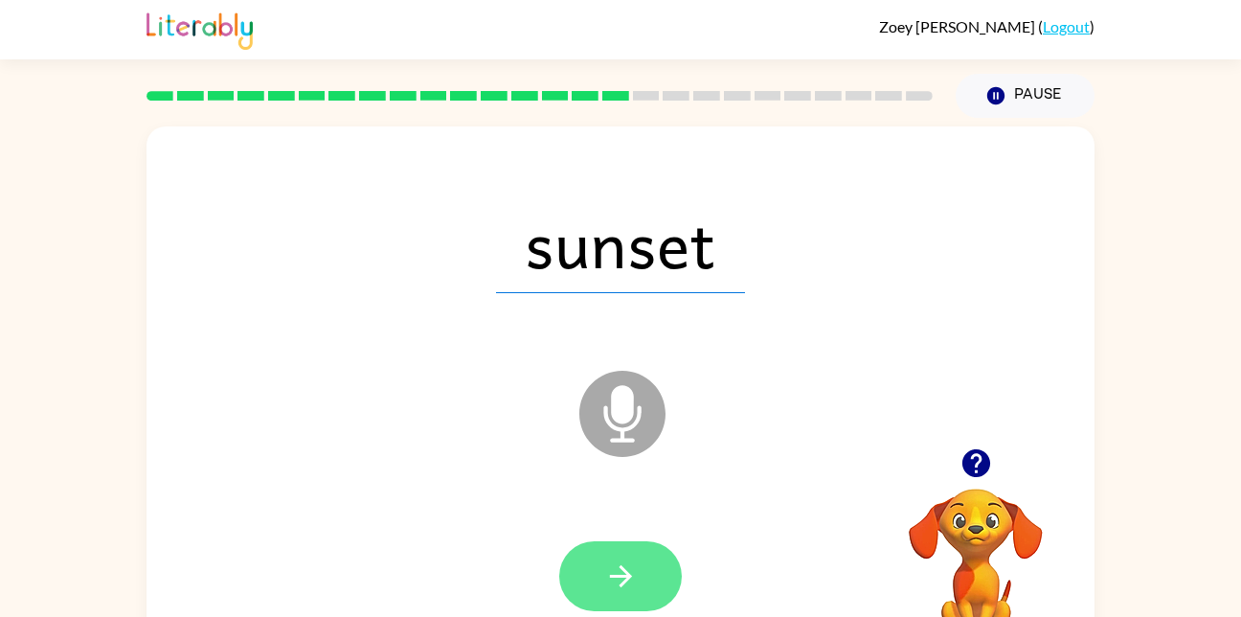
click at [575, 556] on button "button" at bounding box center [620, 576] width 123 height 70
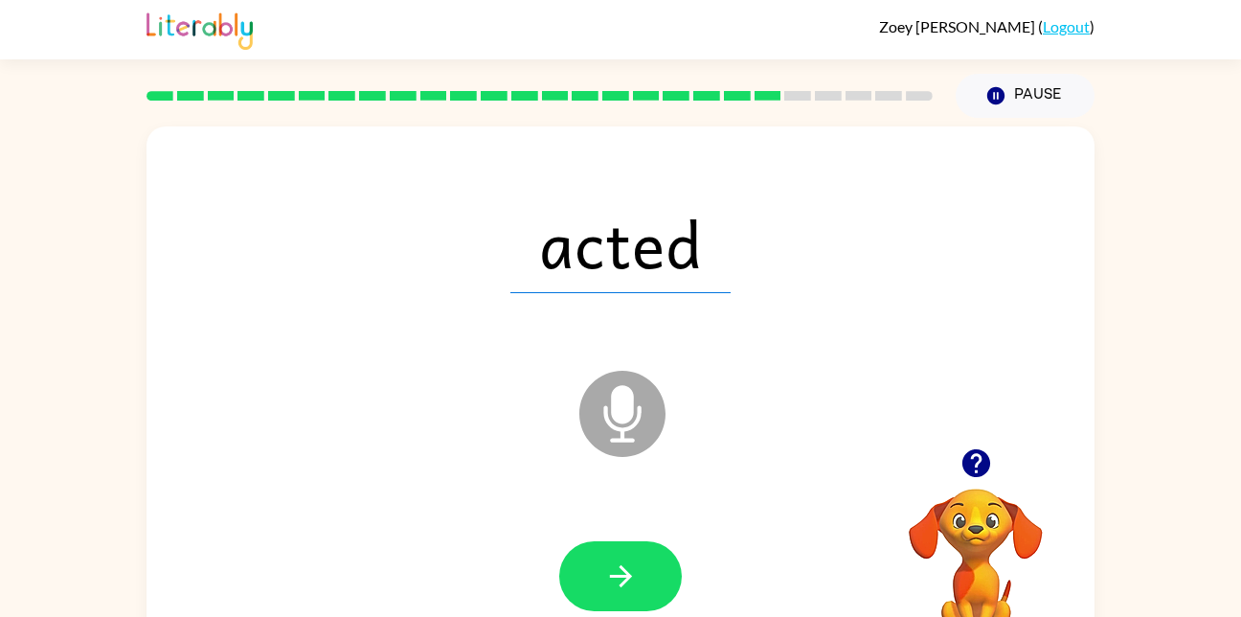
click at [300, 126] on div "acted Microphone The Microphone is here when it is your turn to talk" at bounding box center [620, 399] width 948 height 547
click at [650, 541] on div at bounding box center [620, 576] width 123 height 70
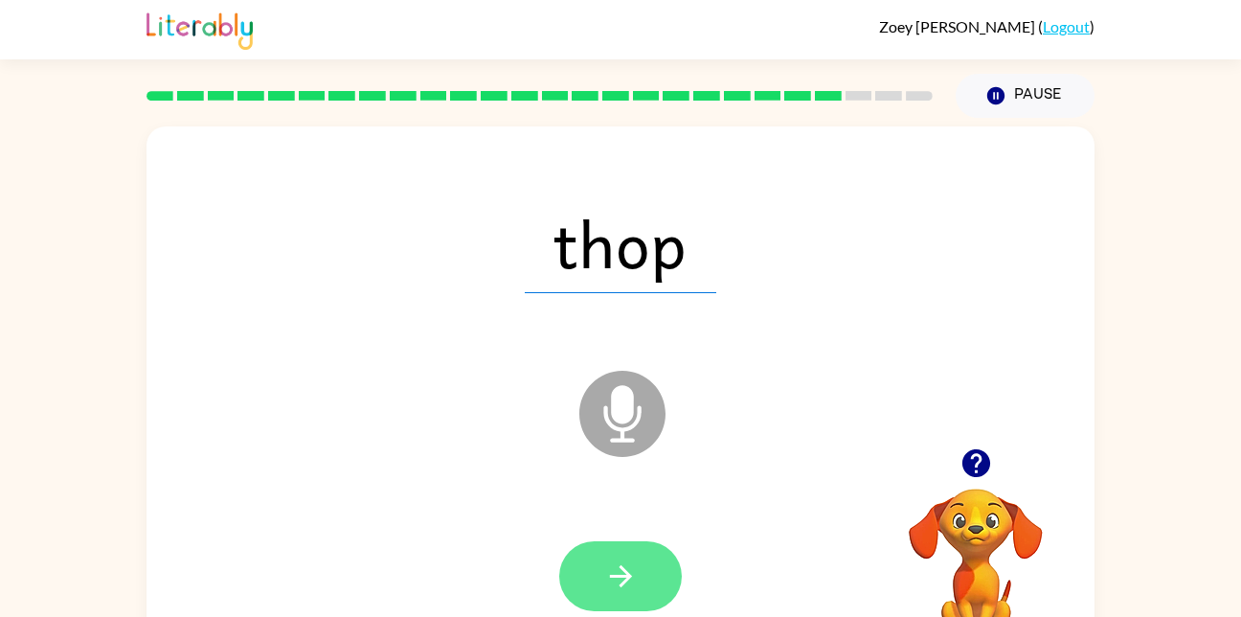
click at [605, 600] on button "button" at bounding box center [620, 576] width 123 height 70
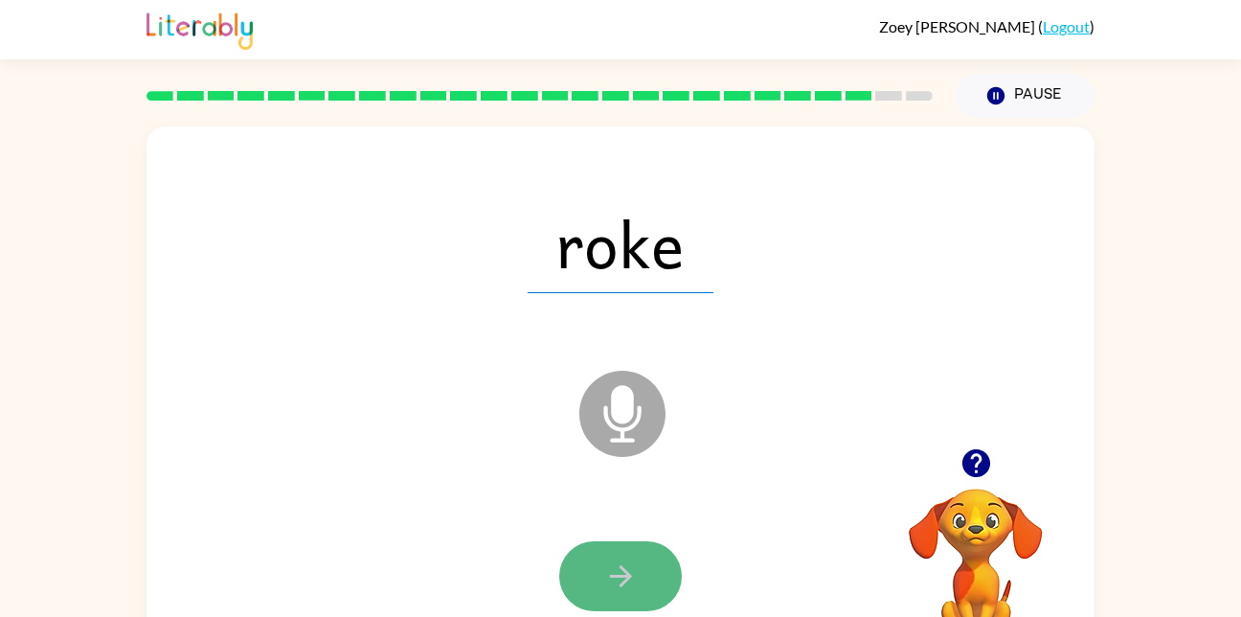
click at [636, 557] on button "button" at bounding box center [620, 576] width 123 height 70
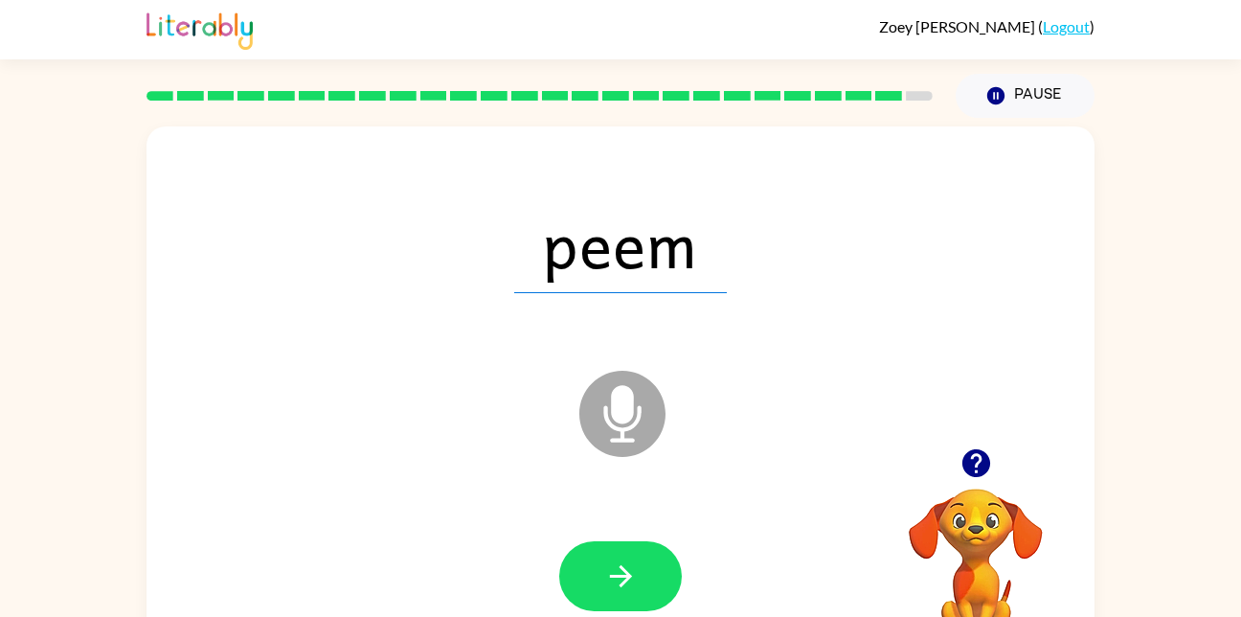
click at [583, 242] on span "peem" at bounding box center [620, 243] width 213 height 100
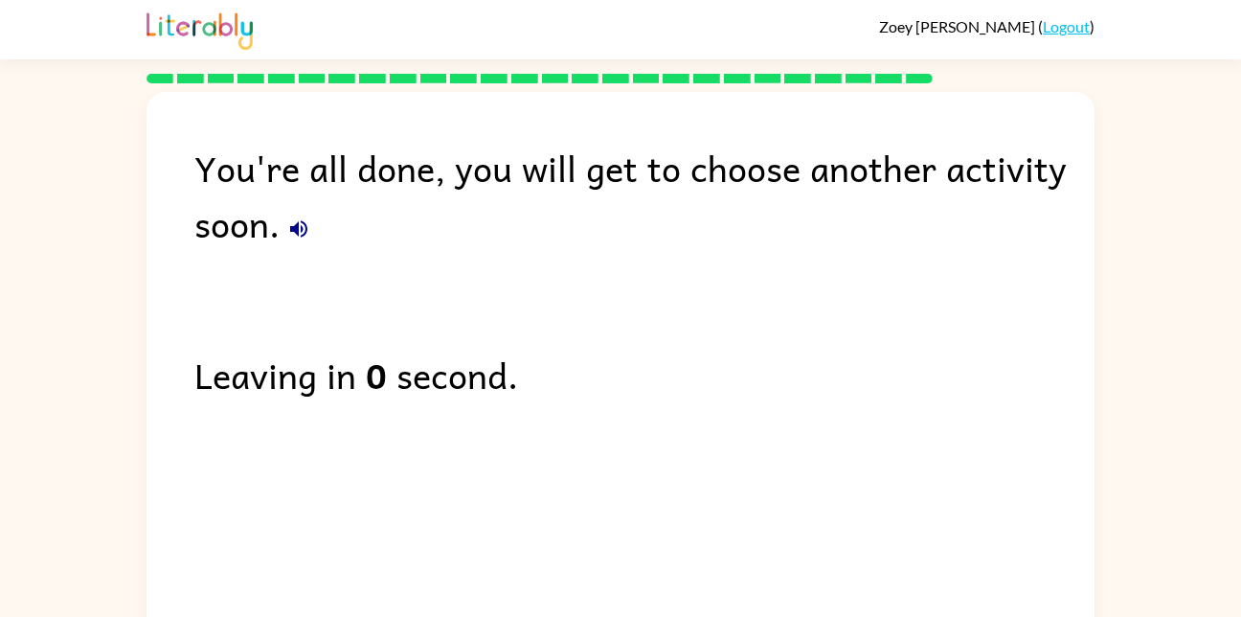
click at [889, 187] on div "You're all done, you will get to choose another activity soon." at bounding box center [644, 195] width 900 height 111
